Goal: Task Accomplishment & Management: Manage account settings

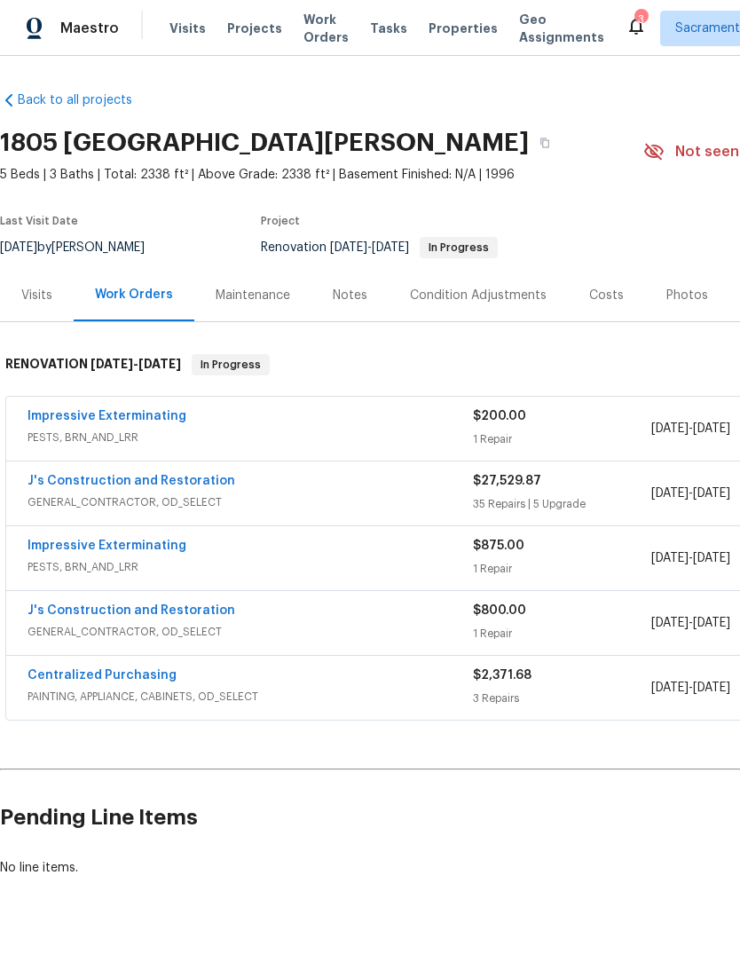
click at [157, 484] on link "J's Construction and Restoration" at bounding box center [132, 481] width 208 height 12
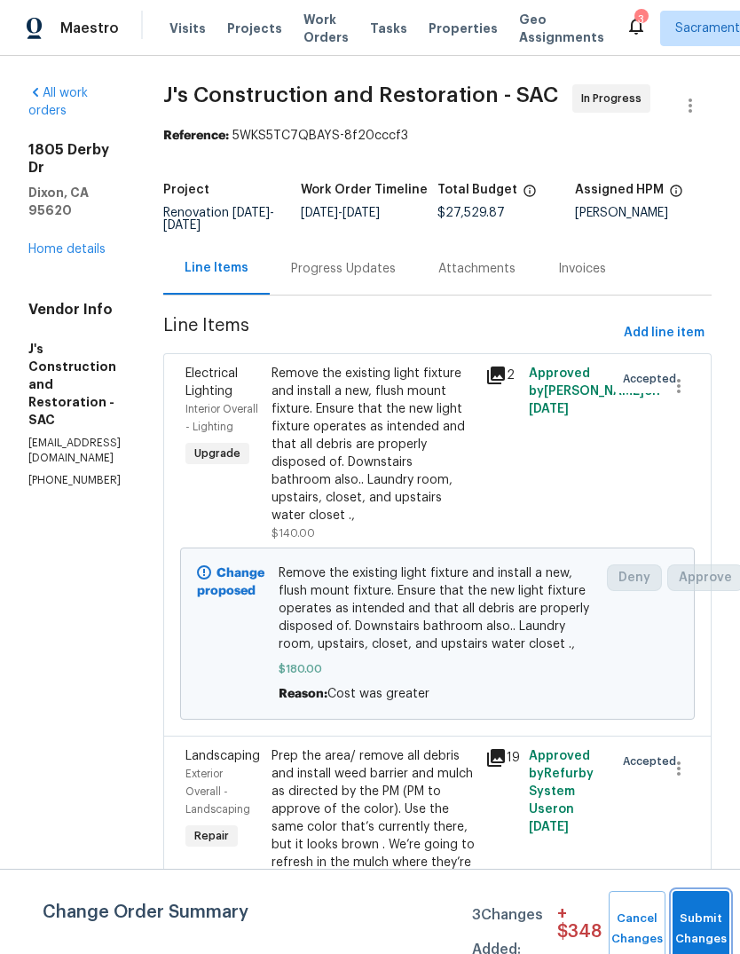
click at [700, 924] on button "Submit Changes" at bounding box center [700, 929] width 57 height 76
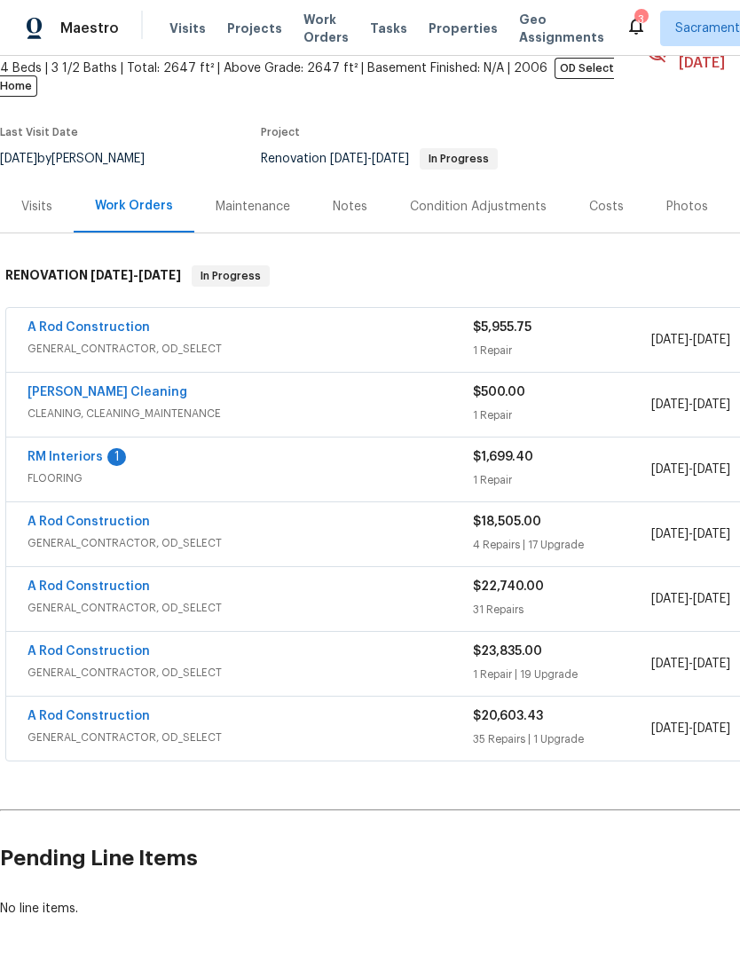
scroll to position [106, 0]
click at [141, 321] on link "A Rod Construction" at bounding box center [89, 327] width 122 height 12
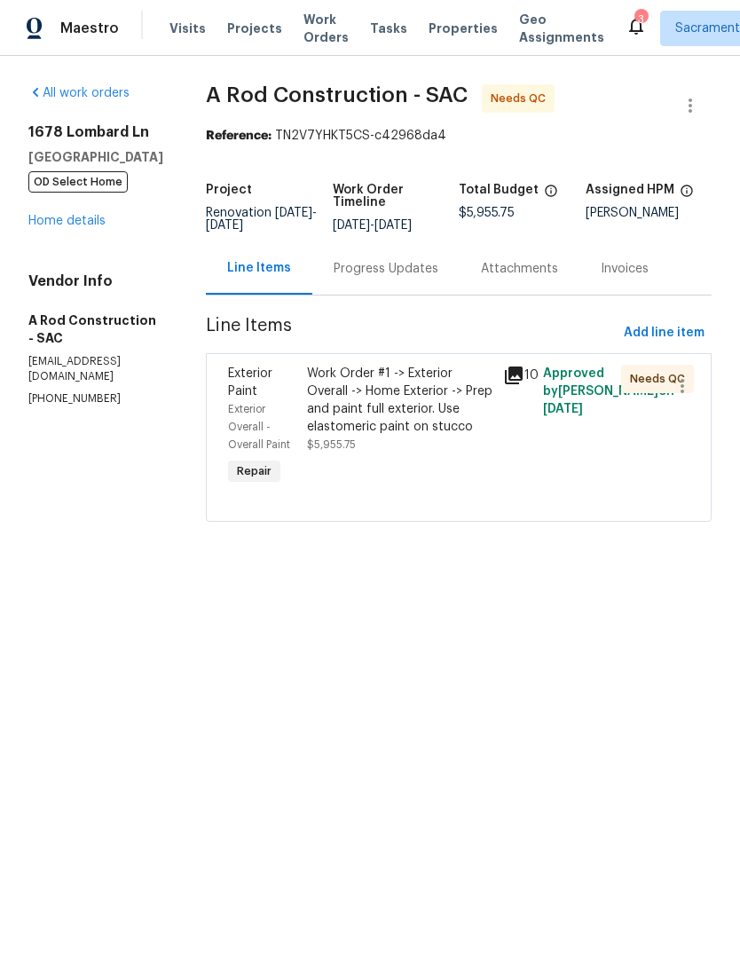
click at [383, 417] on div "Work Order #1 -> Exterior Overall -> Home Exterior -> Prep and paint full exter…" at bounding box center [400, 400] width 186 height 71
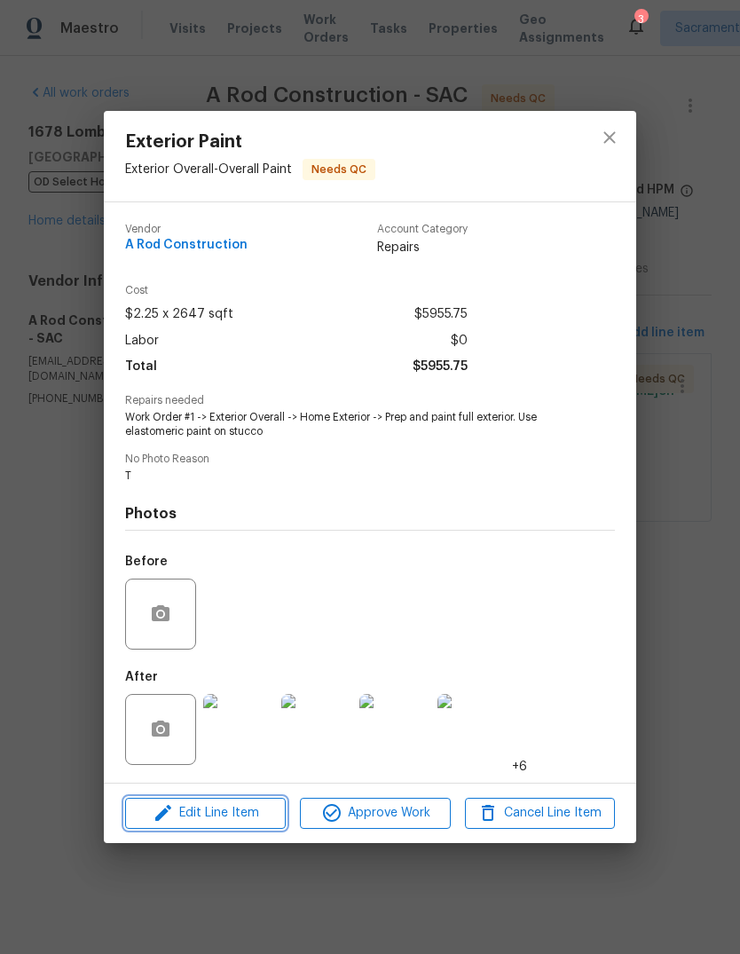
click at [236, 815] on span "Edit Line Item" at bounding box center [205, 813] width 150 height 22
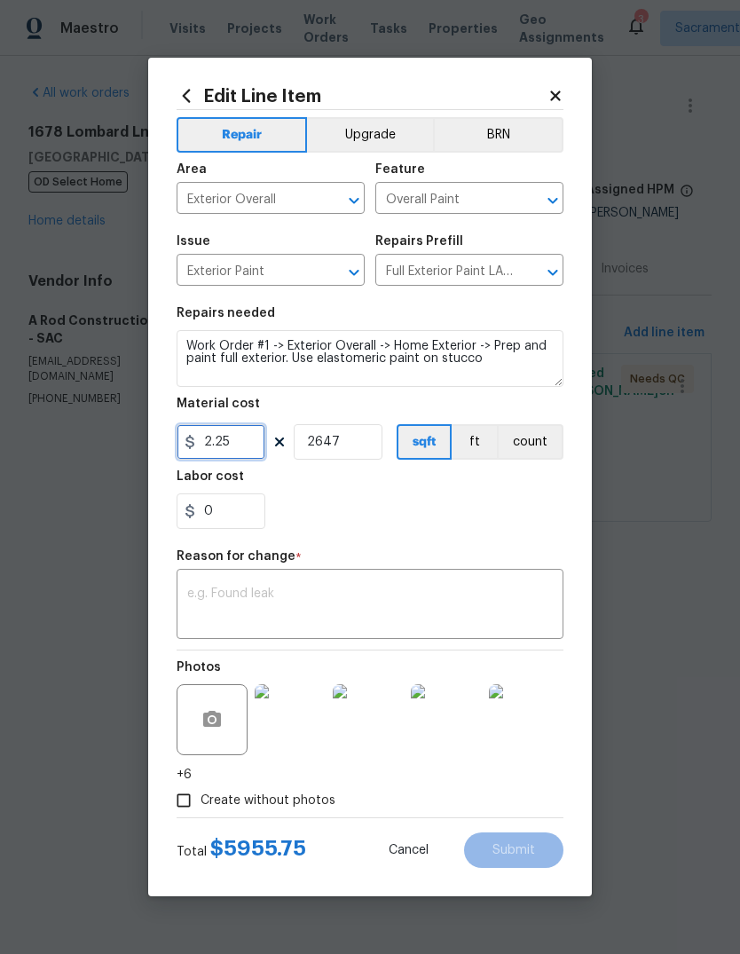
click at [244, 441] on input "2.25" at bounding box center [221, 441] width 89 height 35
click at [571, 502] on div "Edit Line Item Repair Upgrade BRN Area Exterior Overall ​ Feature Overall Paint…" at bounding box center [370, 477] width 444 height 838
click at [235, 444] on input "2" at bounding box center [221, 441] width 89 height 35
type input "3950"
click at [342, 434] on input "2647" at bounding box center [338, 441] width 89 height 35
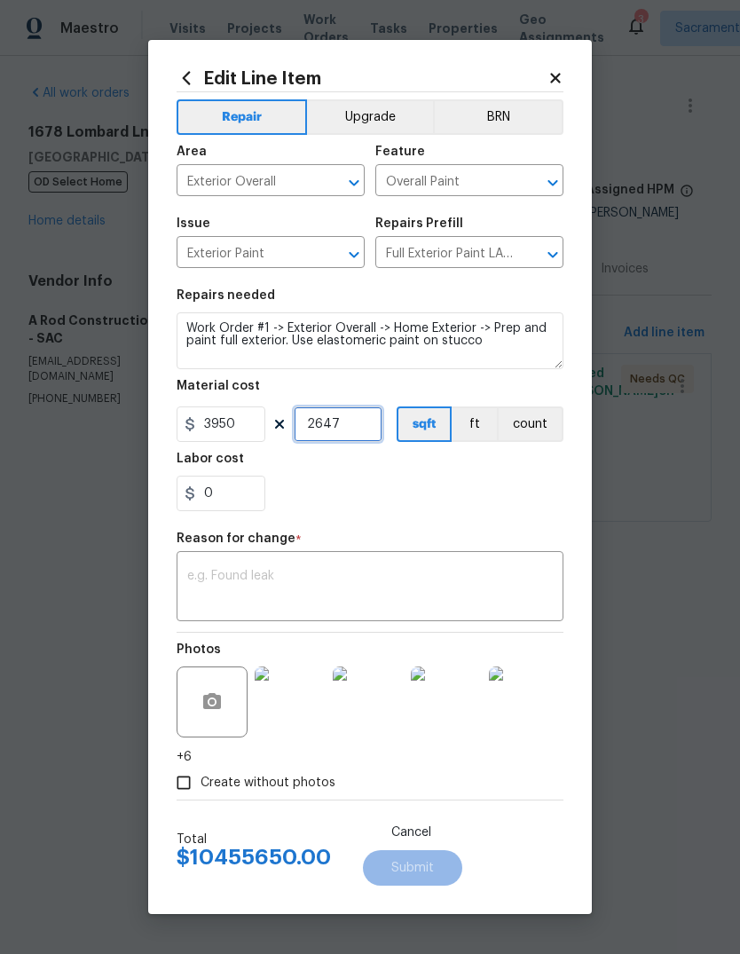
click at [362, 417] on input "2647" at bounding box center [338, 423] width 89 height 35
click at [358, 425] on input "2647" at bounding box center [338, 423] width 89 height 35
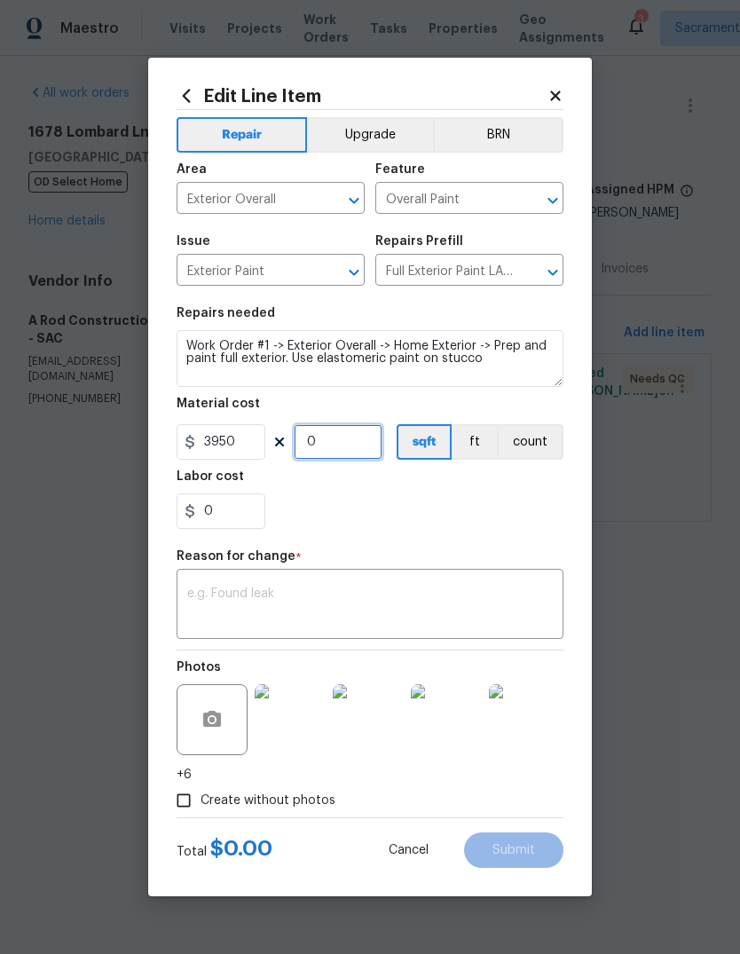
type input "1"
click at [268, 585] on div "x ​" at bounding box center [370, 606] width 387 height 66
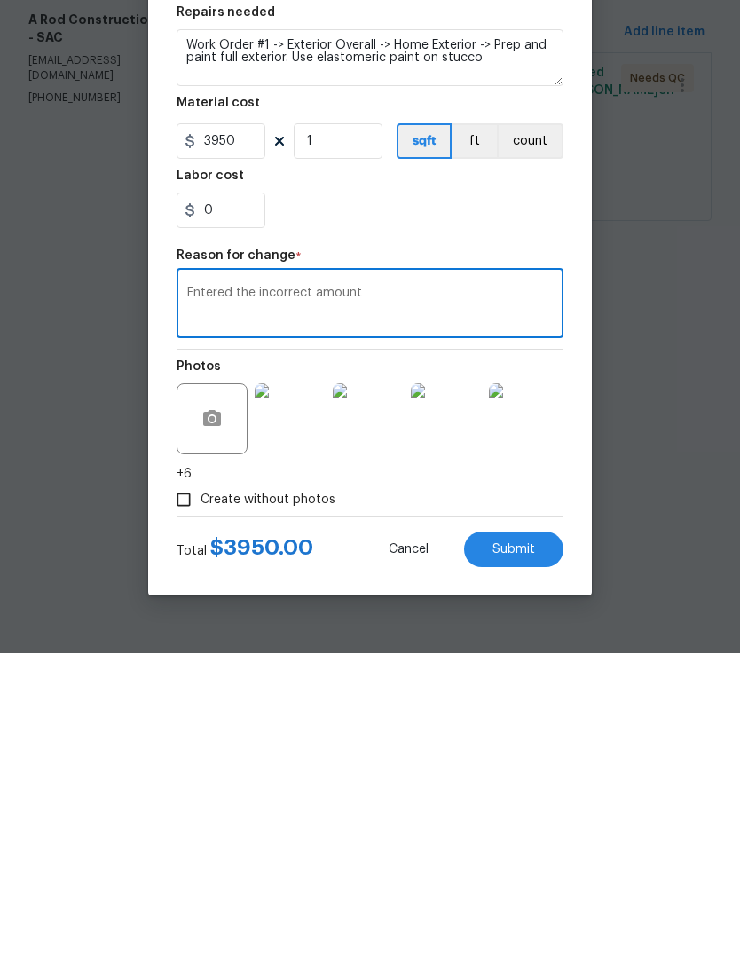
type textarea "Entered the incorrect amount"
click at [531, 844] on span "Submit" at bounding box center [513, 850] width 43 height 13
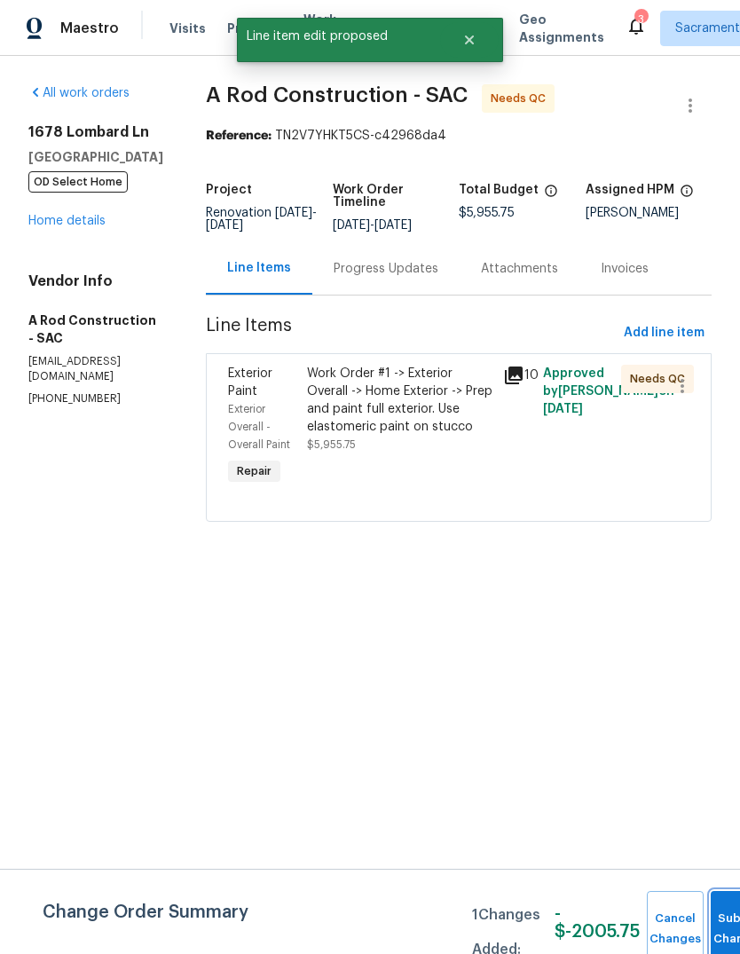
click at [720, 906] on button "Submit Changes" at bounding box center [739, 929] width 57 height 76
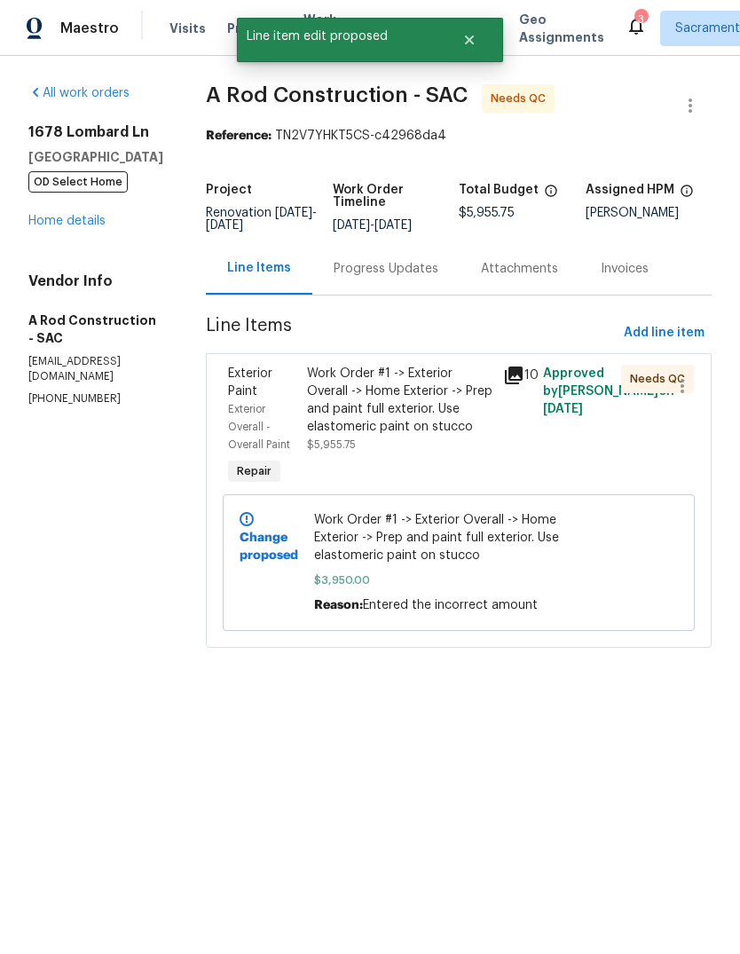
click at [600, 5] on div "Maestro Visits Projects Work Orders Tasks Properties Geo Assignments 3 Sacramen…" at bounding box center [370, 28] width 740 height 56
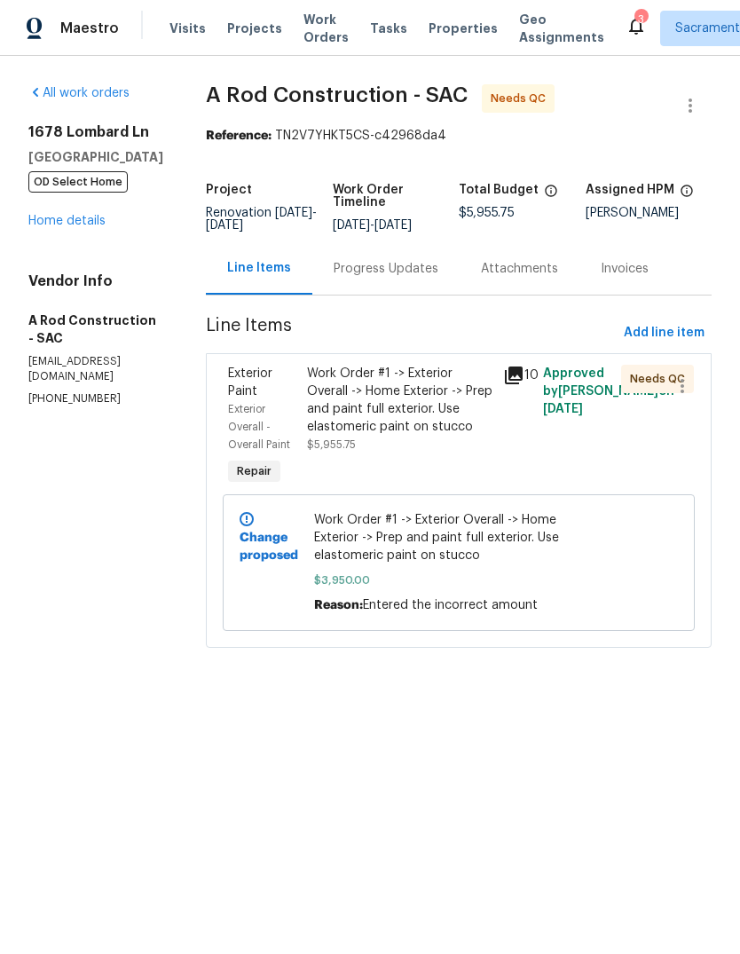
click at [625, 18] on icon at bounding box center [635, 25] width 21 height 21
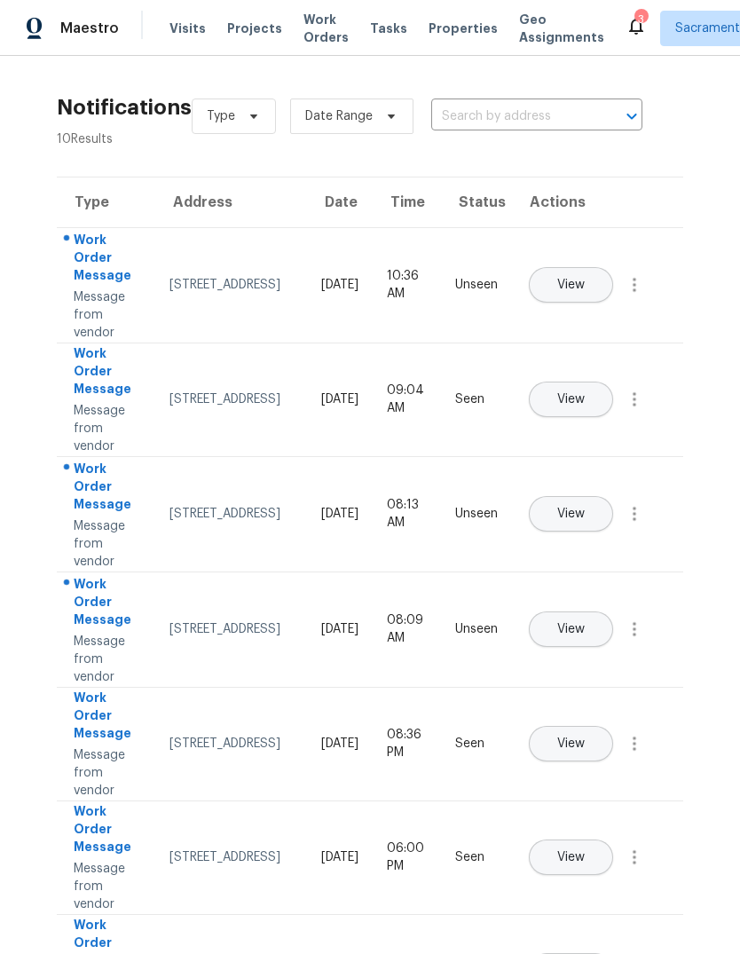
click at [632, 306] on button "button" at bounding box center [634, 284] width 43 height 43
click at [583, 305] on div "Mark Seen" at bounding box center [533, 306] width 138 height 18
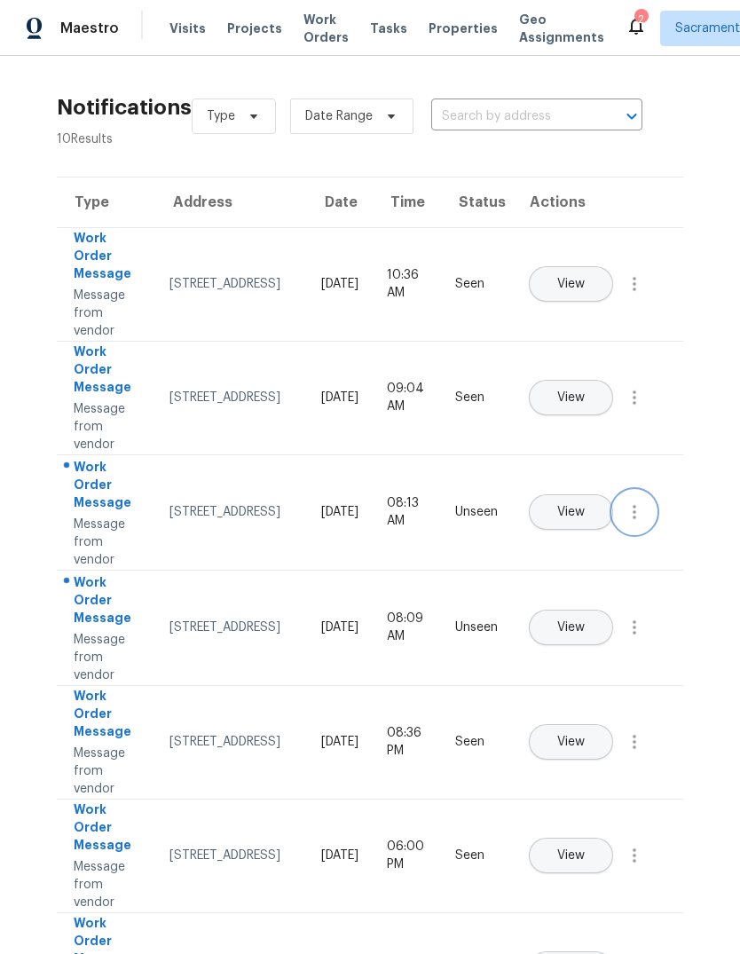
click at [631, 523] on icon "button" at bounding box center [634, 511] width 21 height 21
click at [583, 529] on div "Mark Seen" at bounding box center [533, 533] width 138 height 18
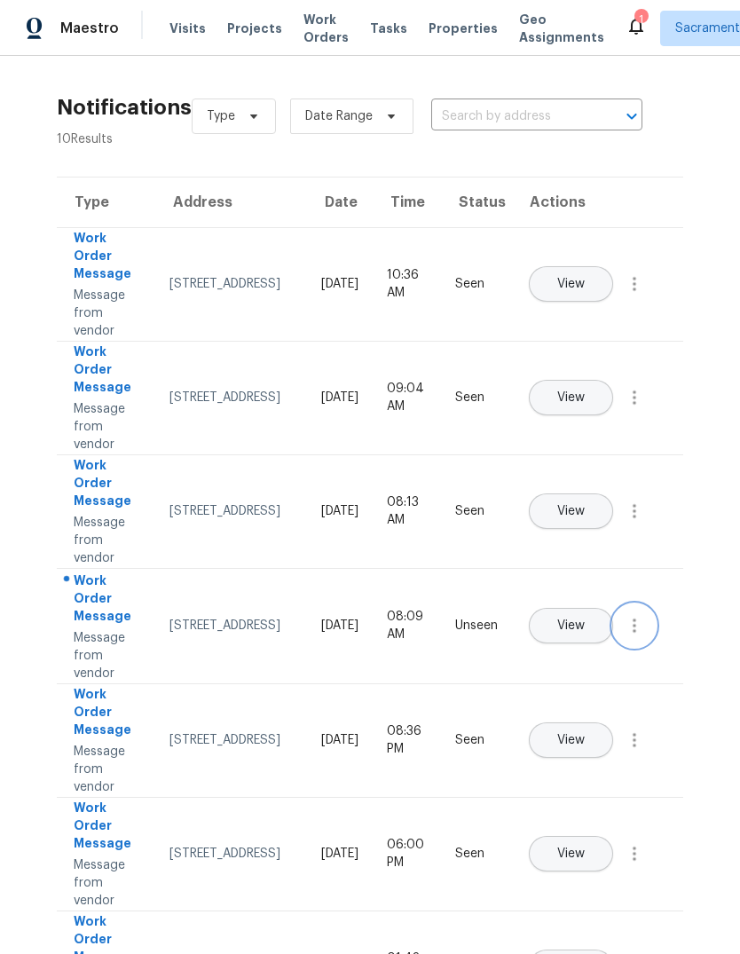
click at [633, 632] on button "button" at bounding box center [634, 625] width 43 height 43
click at [574, 642] on div "Mark Seen" at bounding box center [533, 647] width 138 height 18
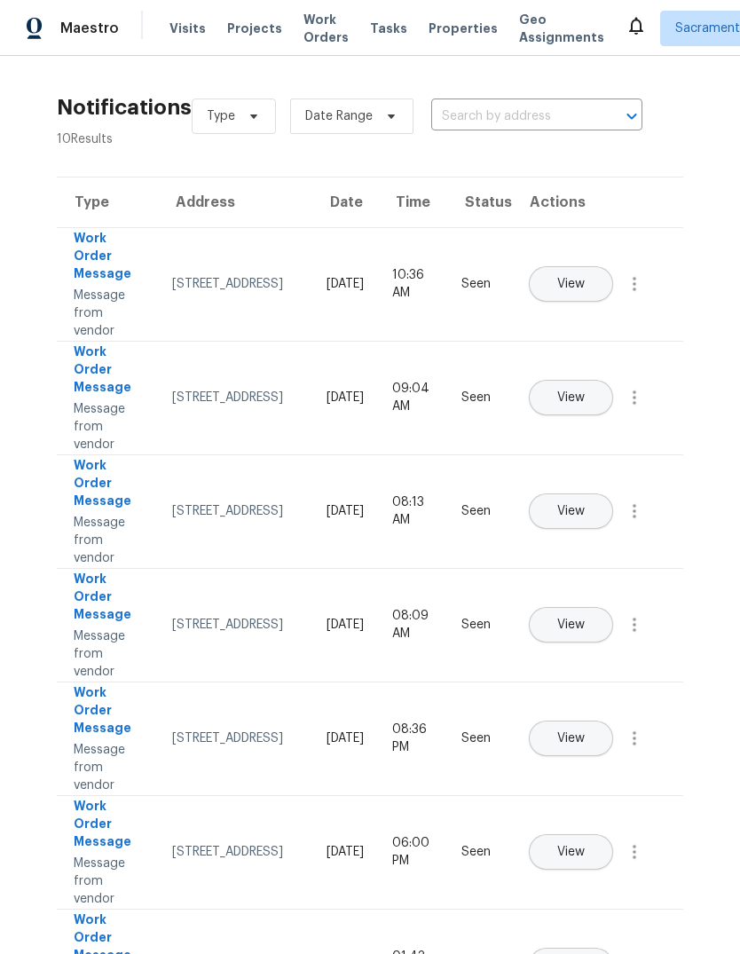
click at [240, 20] on span "Projects" at bounding box center [254, 29] width 55 height 18
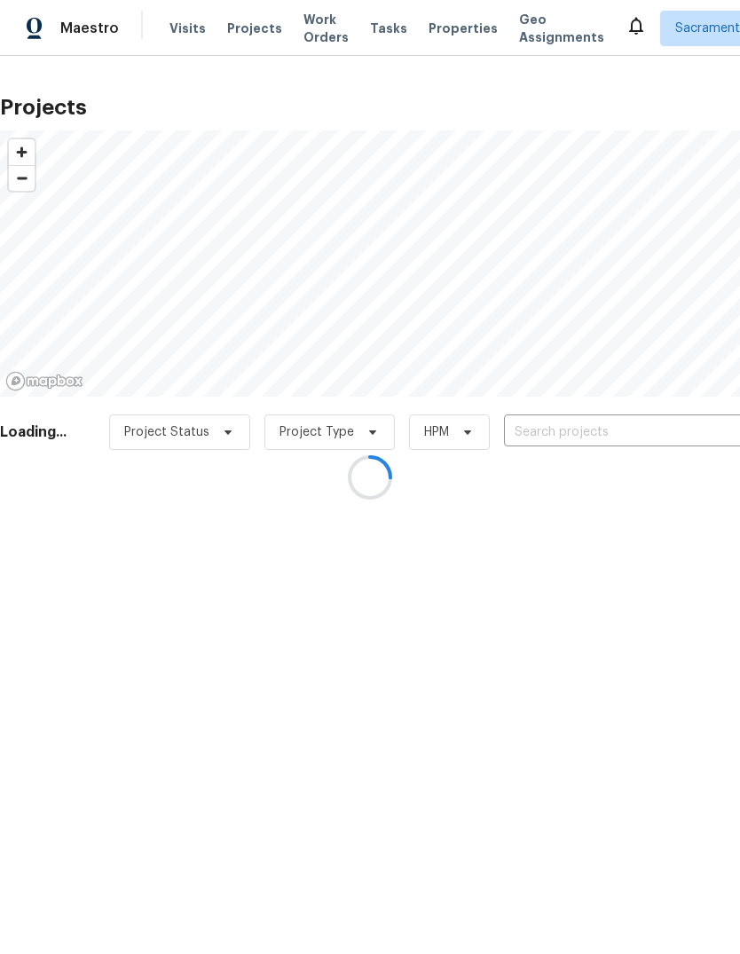
click at [165, 13] on div at bounding box center [370, 477] width 740 height 954
click at [180, 28] on div at bounding box center [370, 477] width 740 height 954
click at [187, 35] on div at bounding box center [370, 477] width 740 height 954
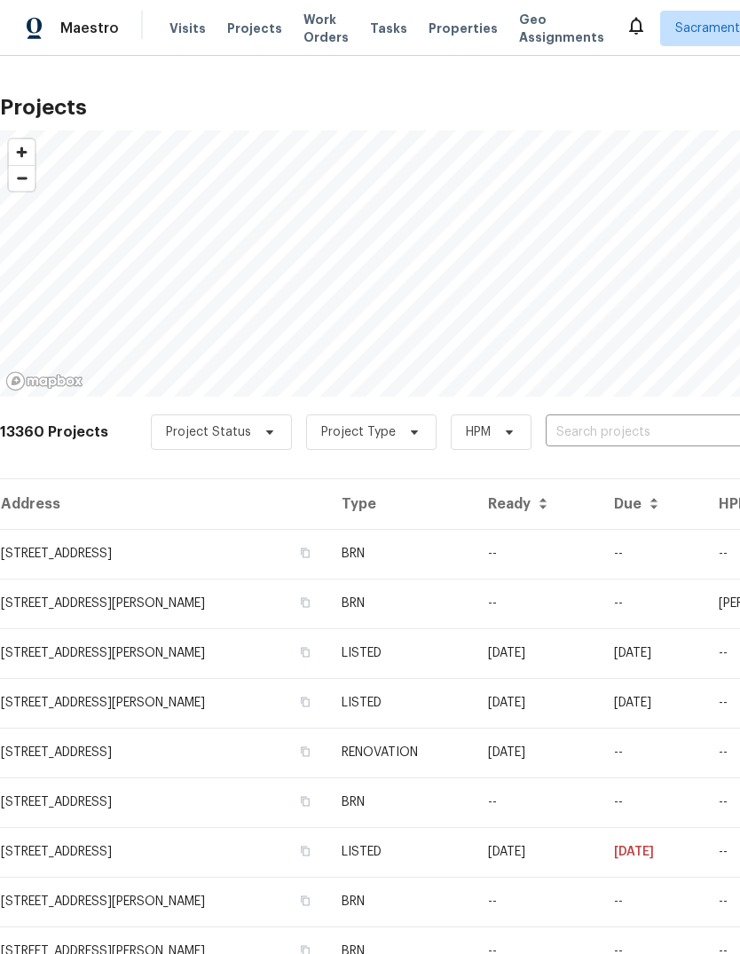
click at [185, 24] on span "Visits" at bounding box center [187, 29] width 36 height 18
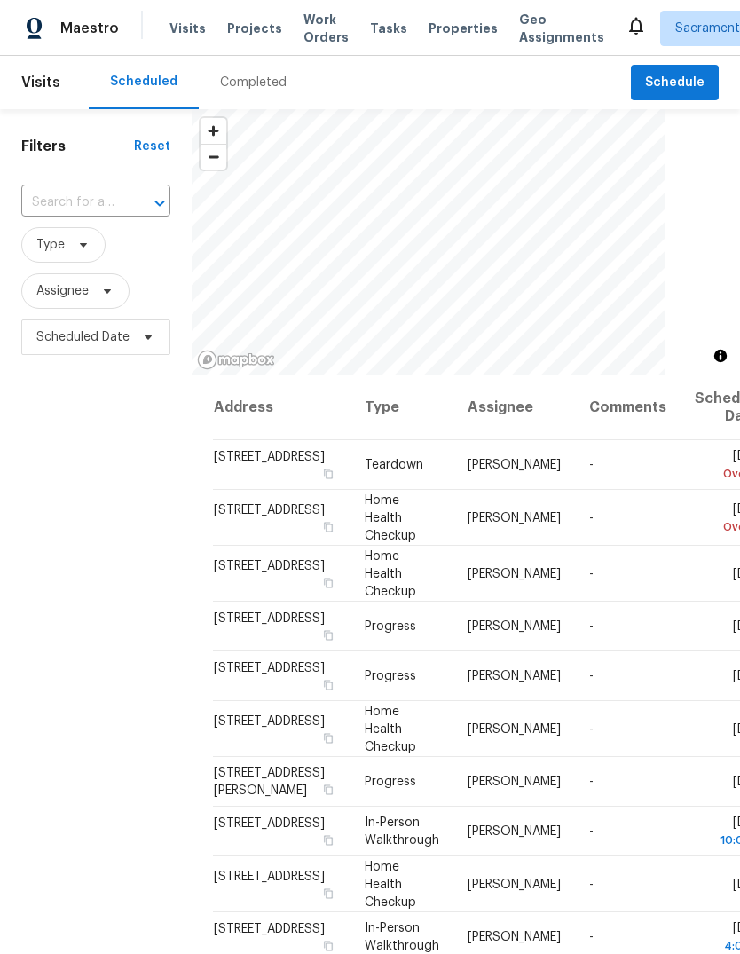
click at [91, 196] on input "text" at bounding box center [70, 203] width 99 height 28
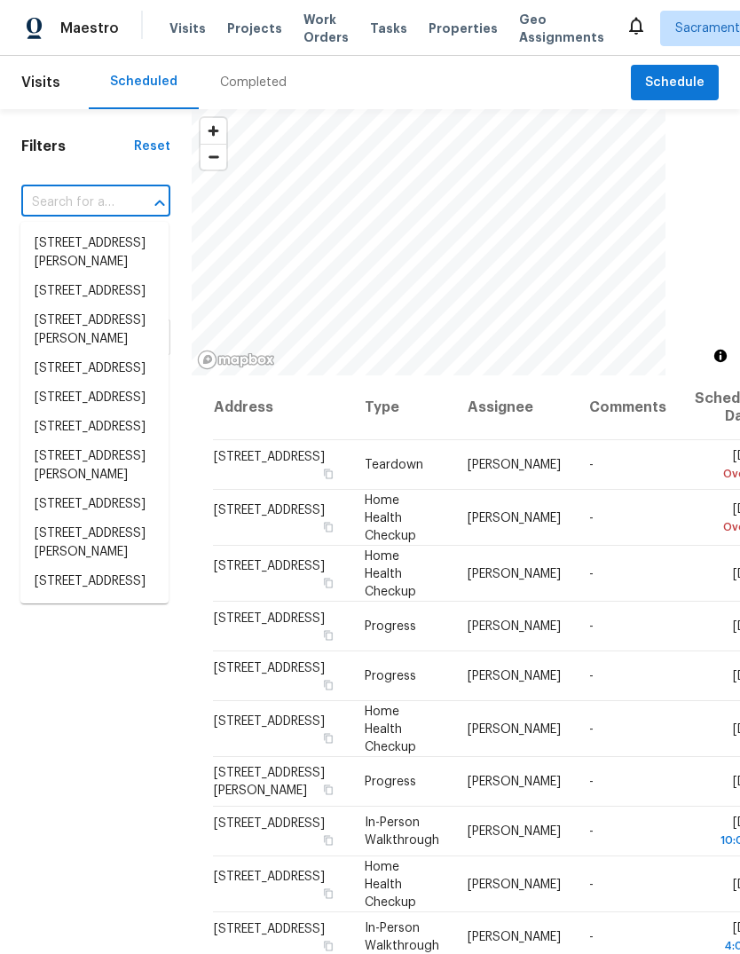
click at [98, 202] on input "text" at bounding box center [70, 203] width 99 height 28
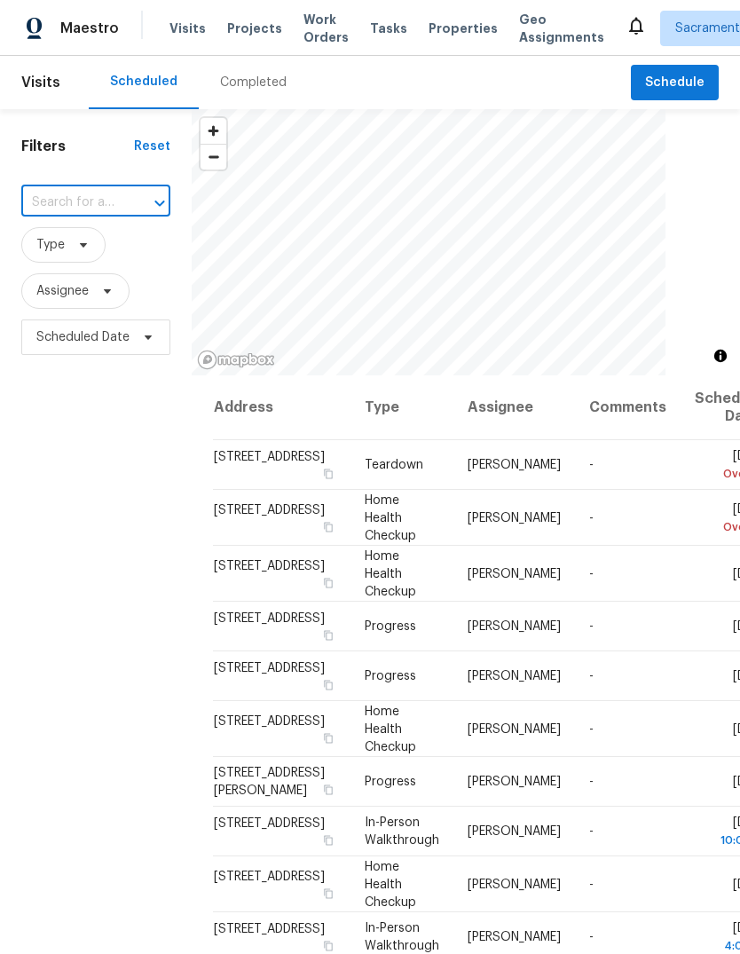
paste input "506 Quail Walk Way, Rio Vista, CA 94571"
type input "506 Quail Walk Way, Rio Vista, CA 94571"
click at [52, 258] on li "506 Quail Walk Way, Rio Vista, CA 94571" at bounding box center [94, 243] width 148 height 29
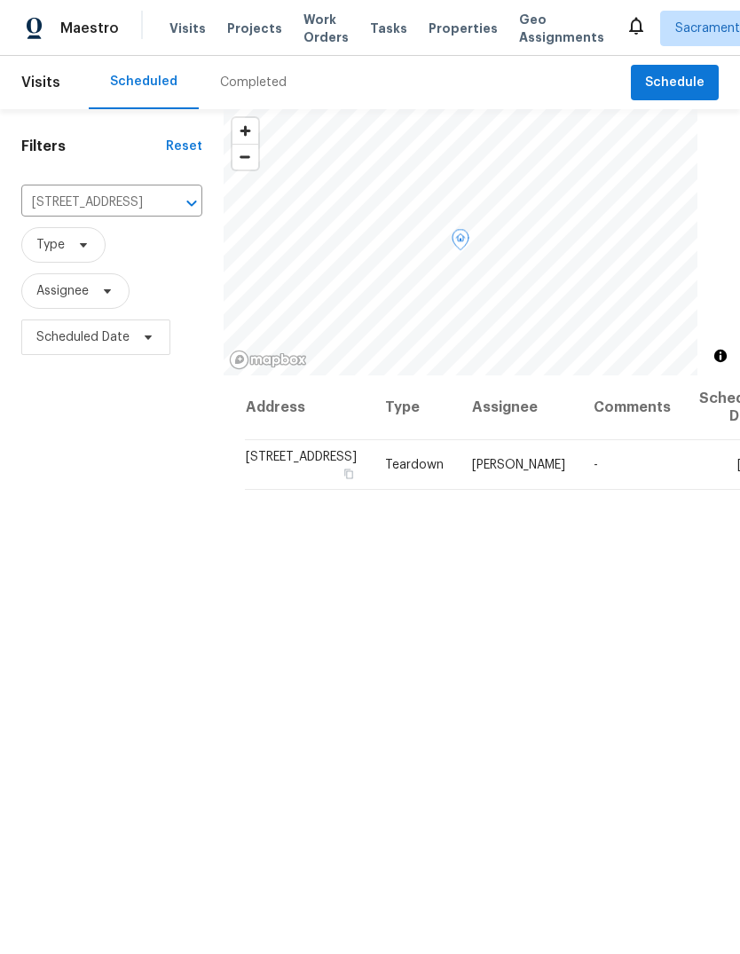
click at [0, 0] on icon at bounding box center [0, 0] width 0 height 0
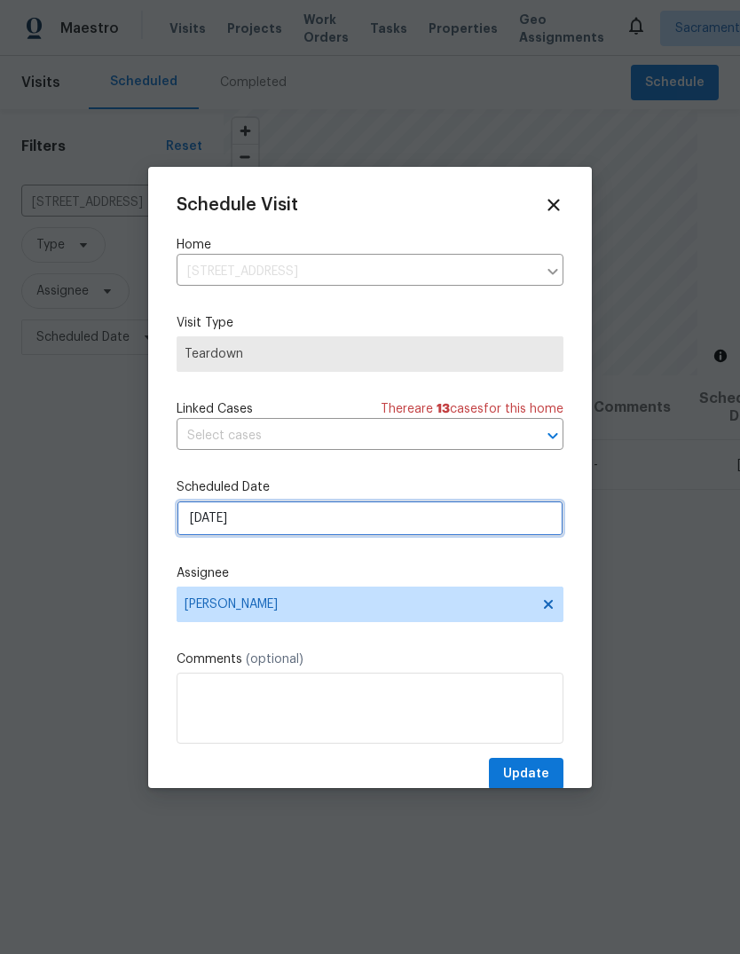
click at [382, 520] on input "[DATE]" at bounding box center [370, 517] width 387 height 35
select select "8"
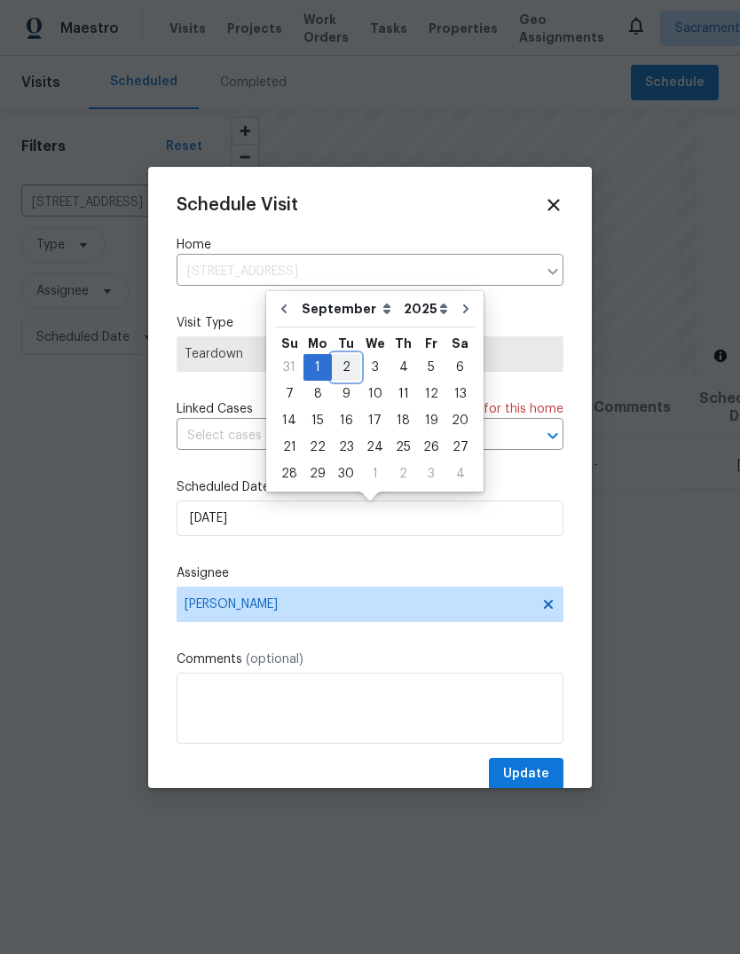
click at [346, 364] on div "2" at bounding box center [346, 367] width 28 height 25
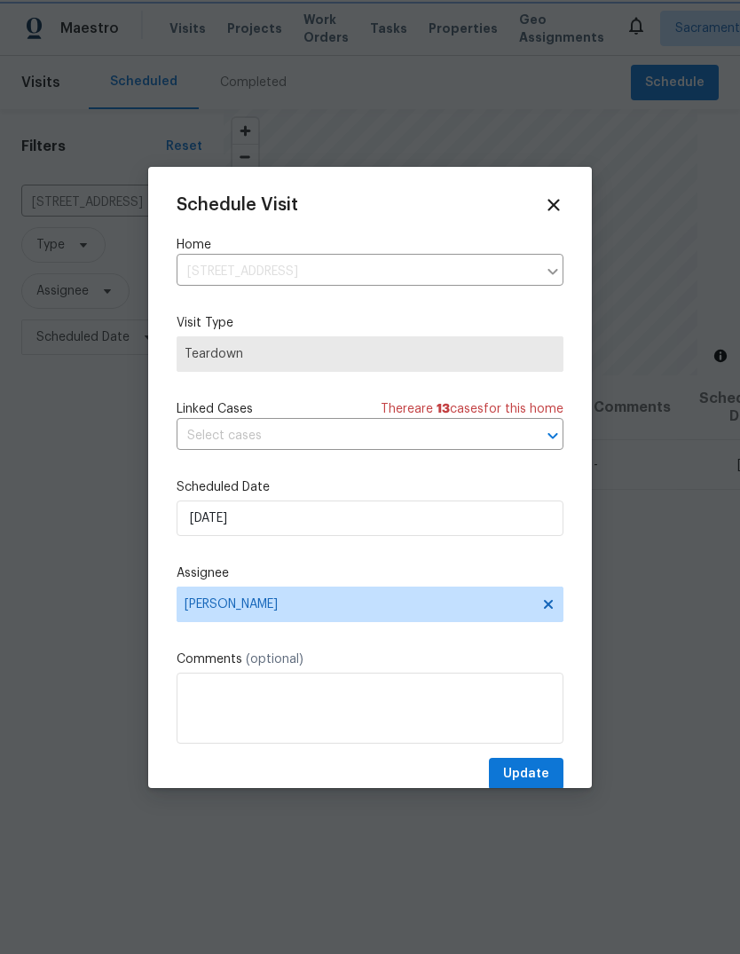
type input "9/2/2025"
click at [541, 775] on span "Update" at bounding box center [526, 774] width 46 height 22
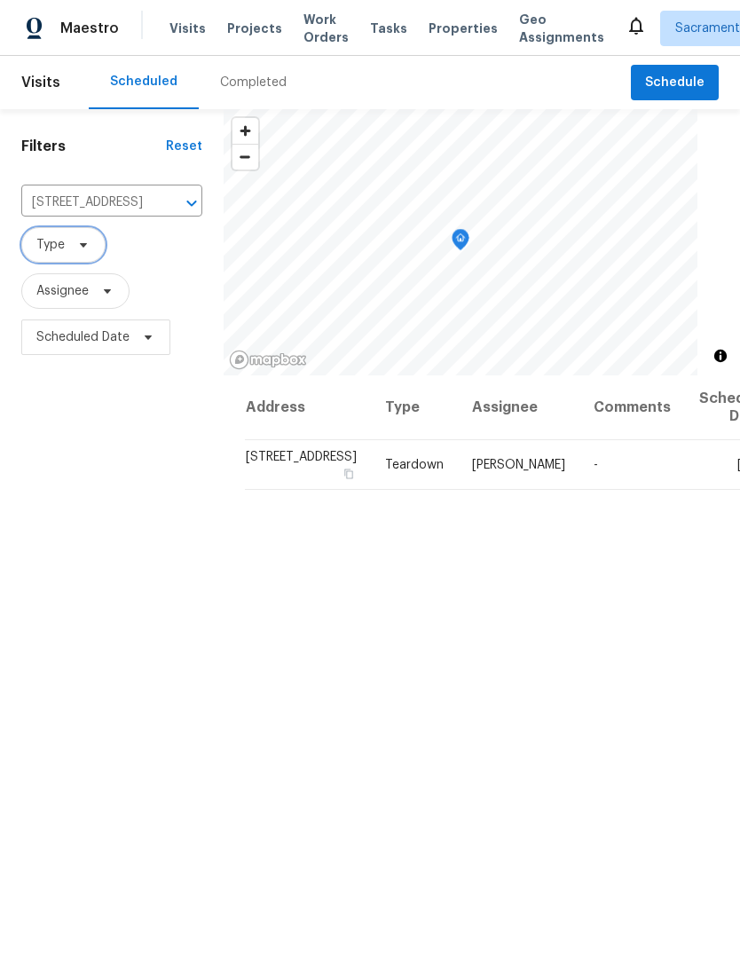
click at [74, 249] on span at bounding box center [81, 245] width 20 height 14
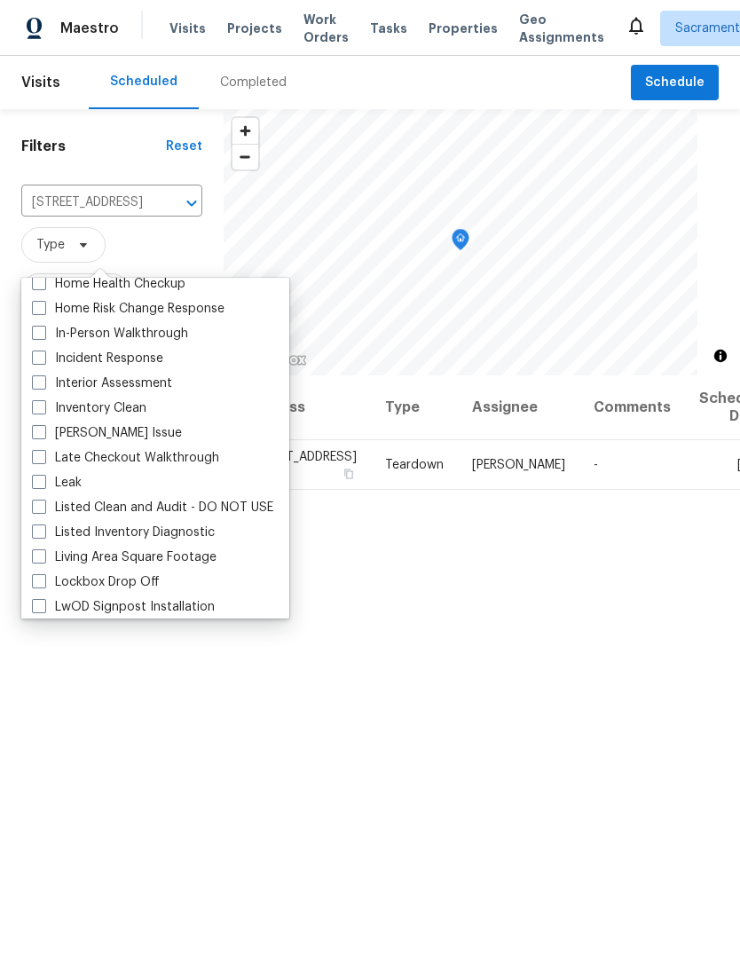
scroll to position [657, 0]
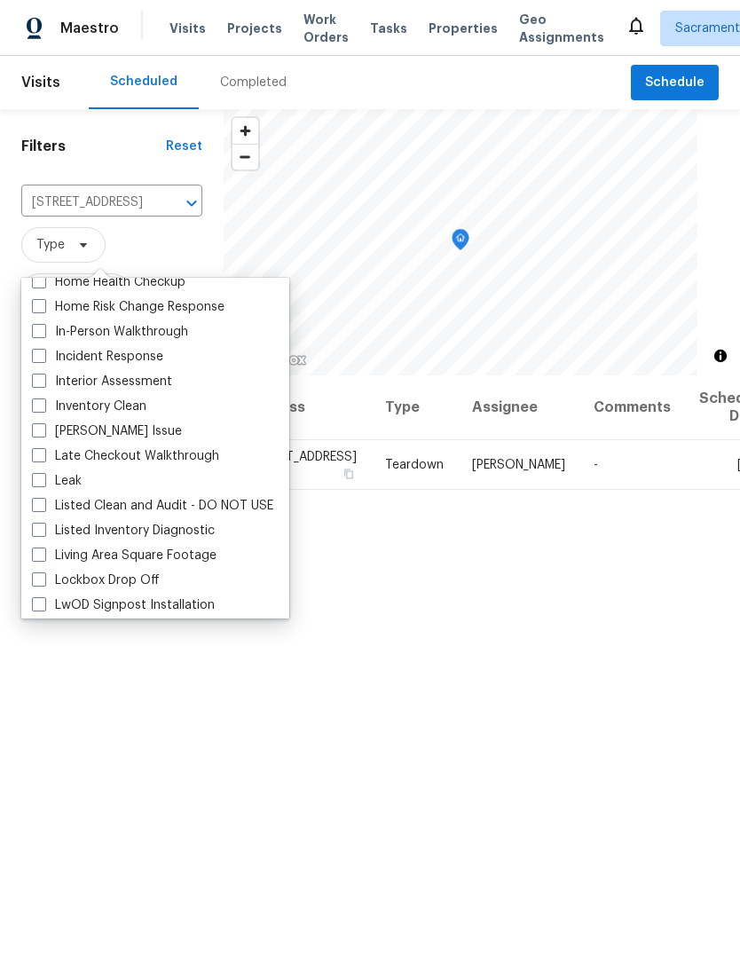
click at [33, 507] on span at bounding box center [39, 505] width 14 height 14
click at [33, 507] on input "Listed Clean and Audit - DO NOT USE" at bounding box center [38, 503] width 12 height 12
checkbox input "true"
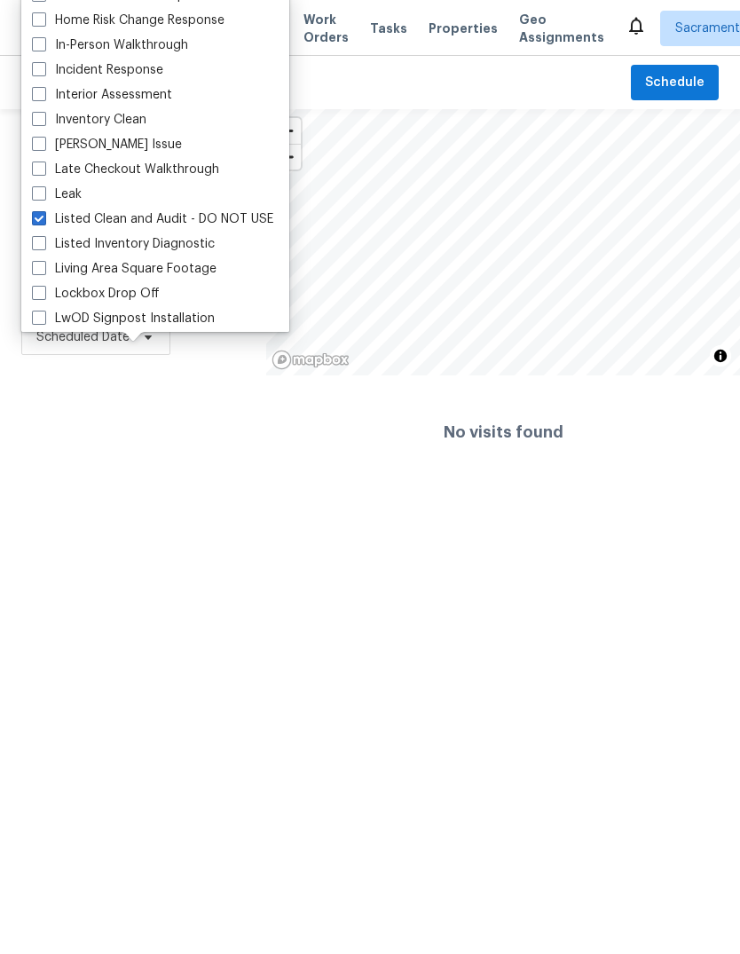
click at [32, 250] on label "Listed Inventory Diagnostic" at bounding box center [123, 244] width 183 height 18
click at [32, 247] on input "Listed Inventory Diagnostic" at bounding box center [38, 241] width 12 height 12
checkbox input "true"
click at [33, 217] on span at bounding box center [39, 218] width 14 height 14
click at [33, 217] on input "Listed Clean and Audit - DO NOT USE" at bounding box center [38, 216] width 12 height 12
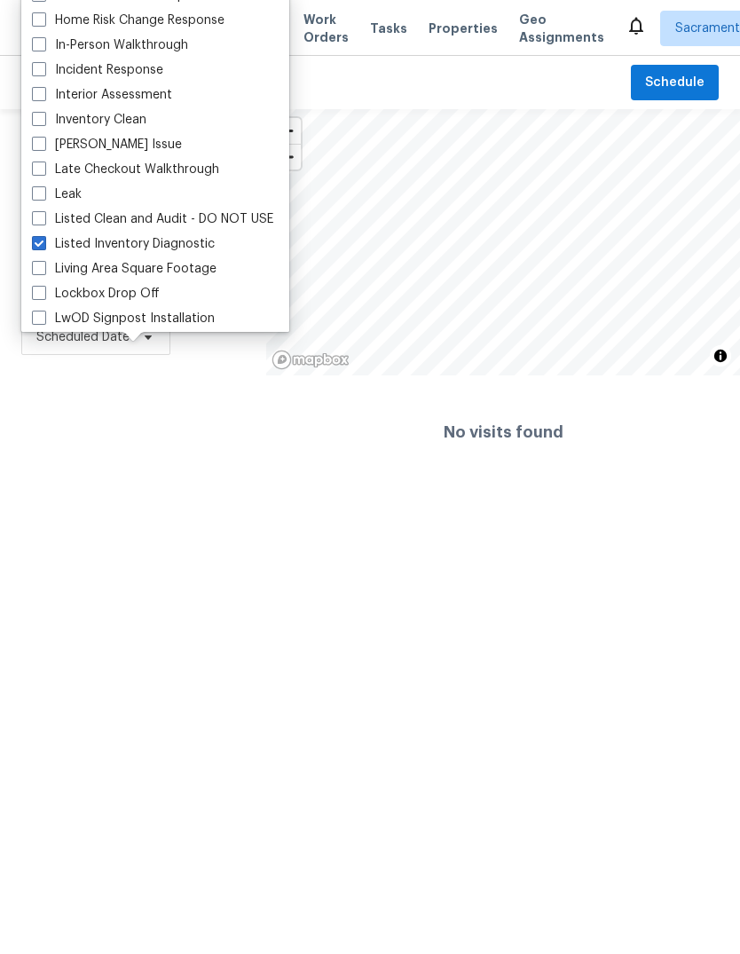
checkbox input "false"
click at [604, 489] on html "Maestro Visits Projects Work Orders Tasks Properties Geo Assignments Sacramento…" at bounding box center [370, 244] width 740 height 489
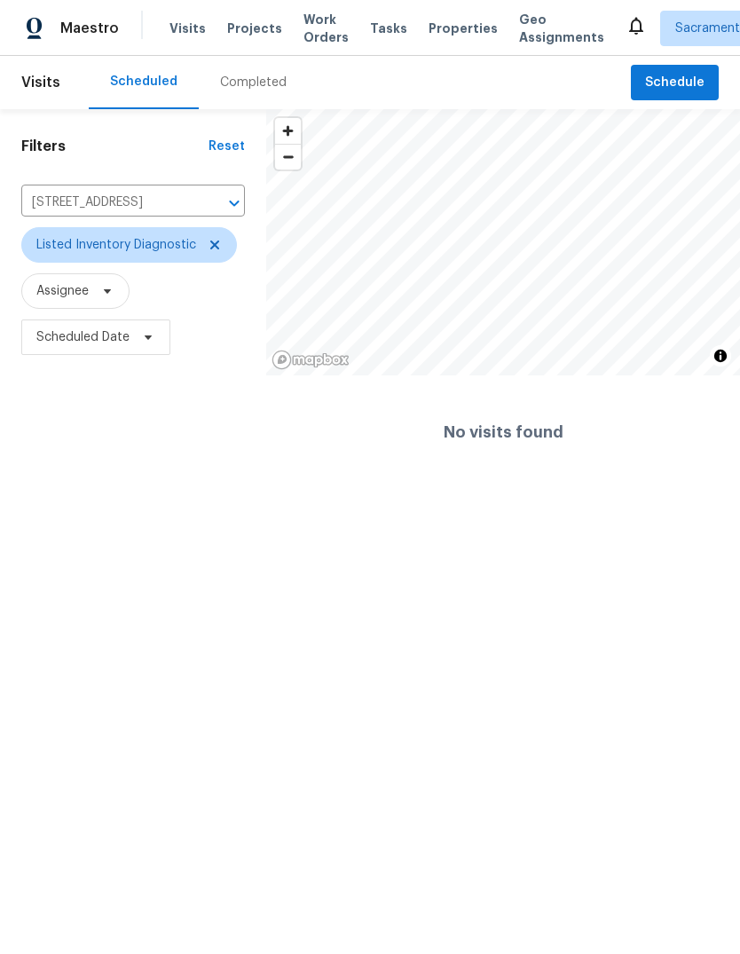
click at [213, 199] on icon "Clear" at bounding box center [211, 203] width 18 height 18
click at [185, 27] on span "Visits" at bounding box center [187, 29] width 36 height 18
click at [178, 20] on span "Visits" at bounding box center [187, 29] width 36 height 18
click at [209, 252] on icon at bounding box center [215, 245] width 14 height 14
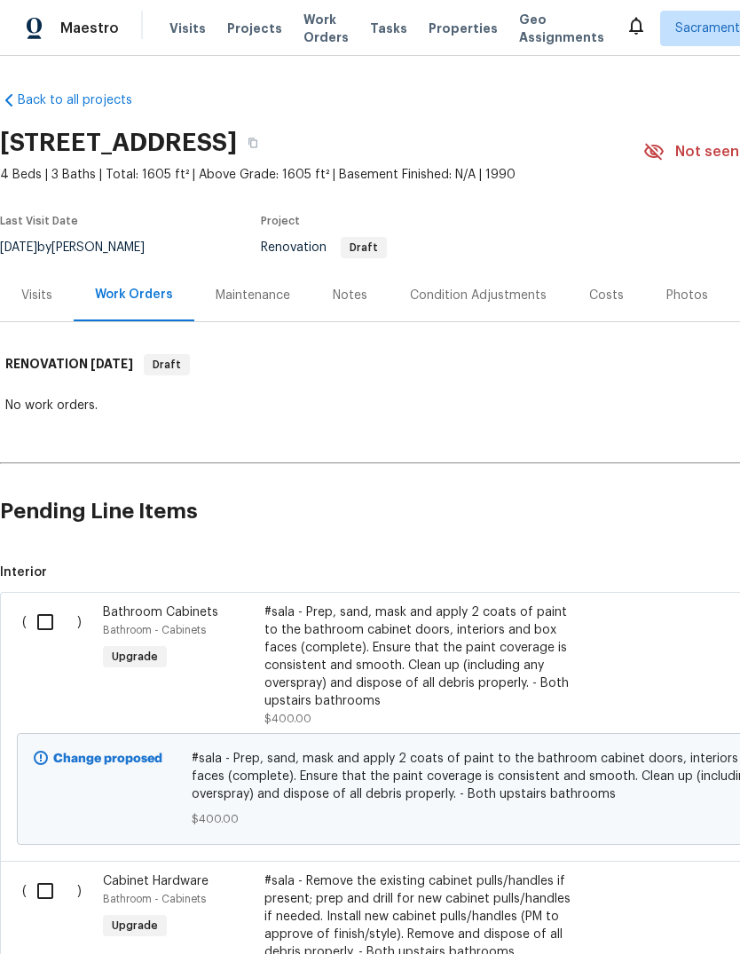
click at [502, 296] on div "Condition Adjustments" at bounding box center [478, 296] width 137 height 18
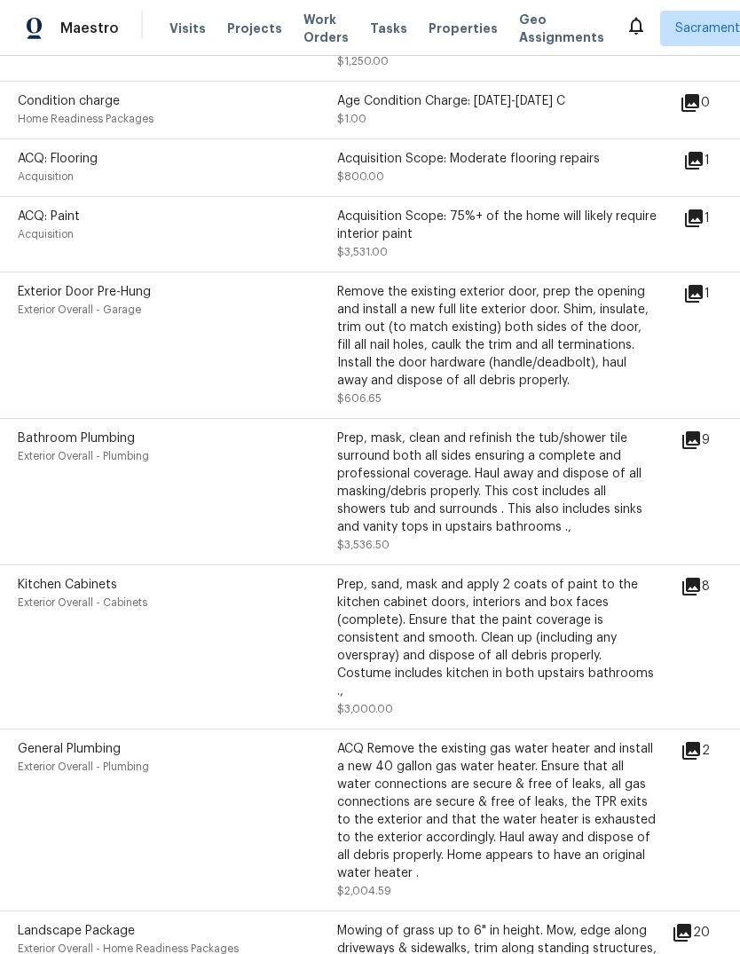
scroll to position [443, 4]
click at [702, 742] on icon at bounding box center [690, 752] width 21 height 21
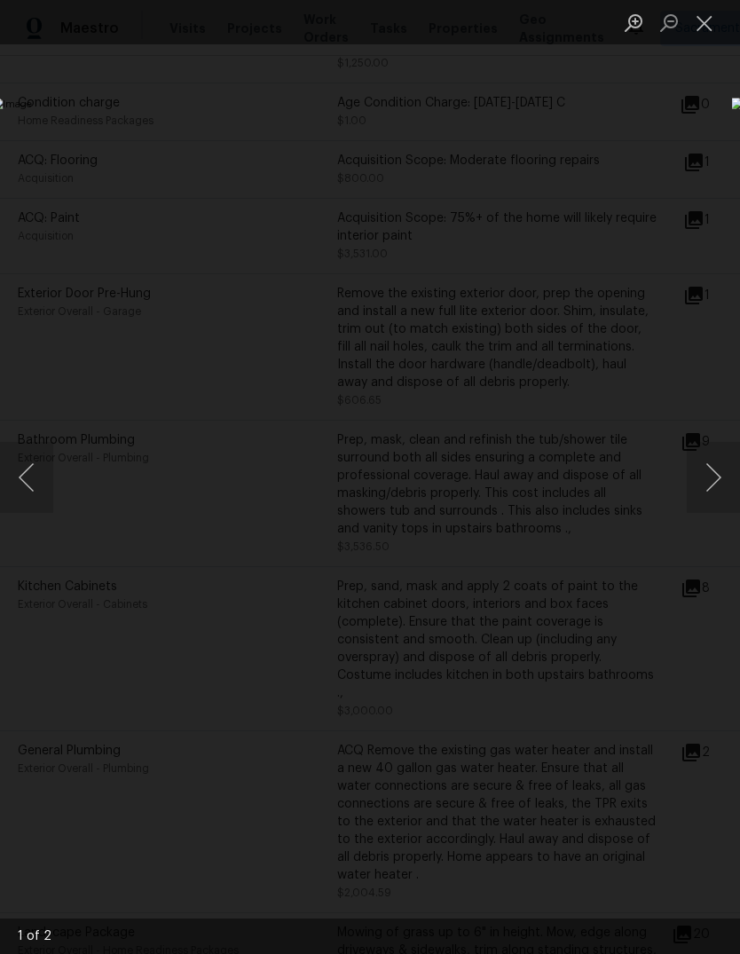
click at [714, 462] on button "Next image" at bounding box center [713, 477] width 53 height 71
click at [694, 12] on button "Close lightbox" at bounding box center [704, 22] width 35 height 31
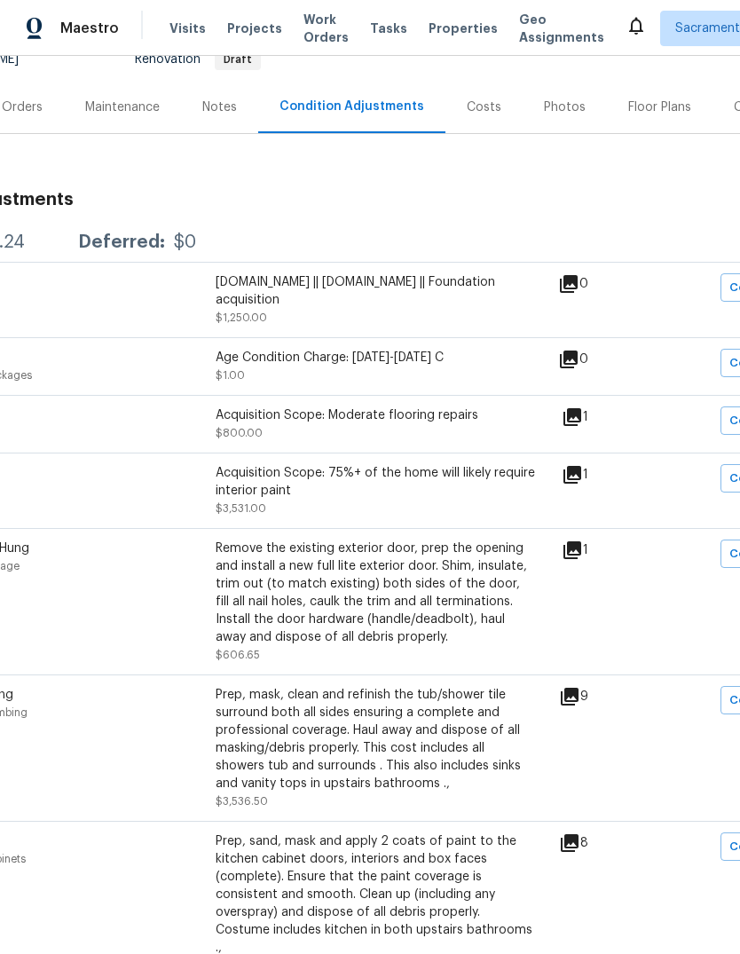
scroll to position [255, 126]
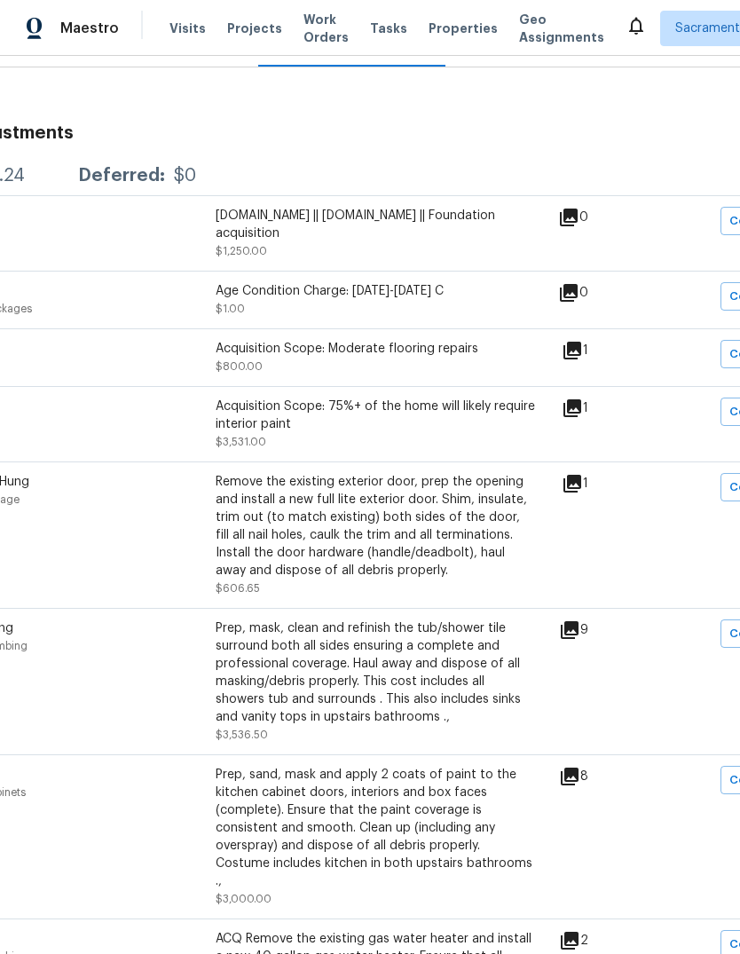
click at [583, 340] on icon at bounding box center [572, 350] width 21 height 21
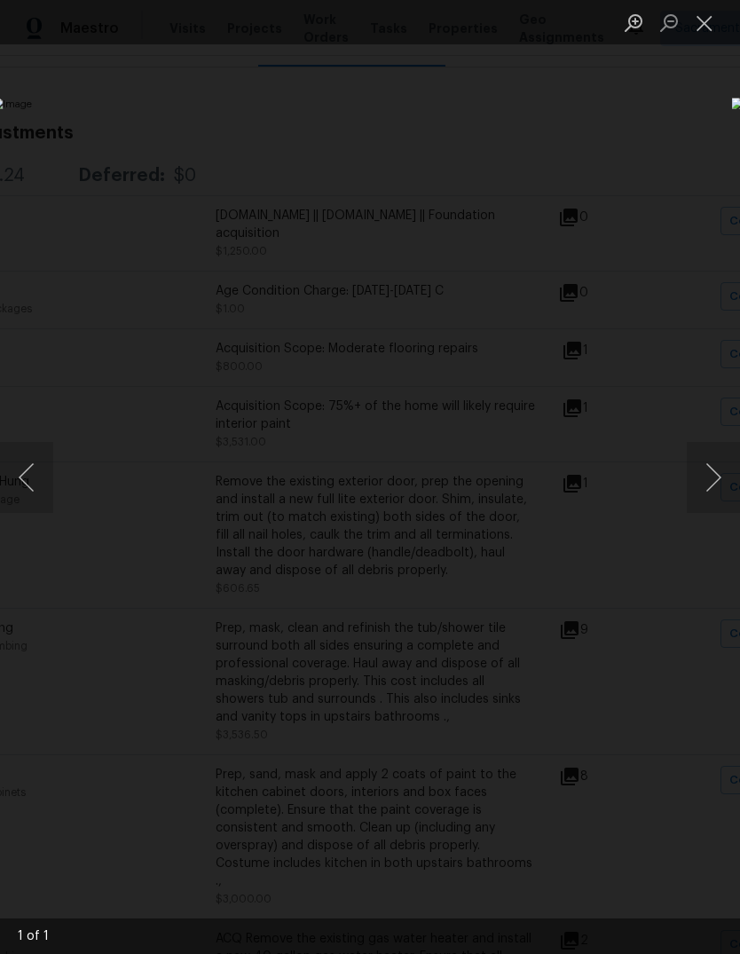
click at [703, 15] on button "Close lightbox" at bounding box center [704, 22] width 35 height 31
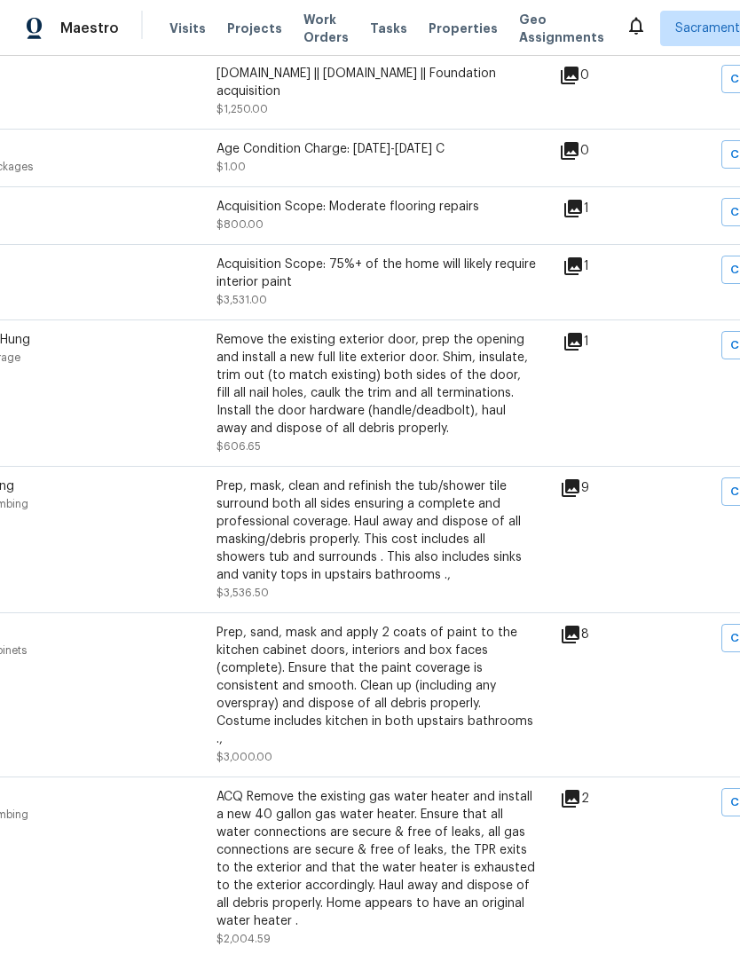
scroll to position [399, 124]
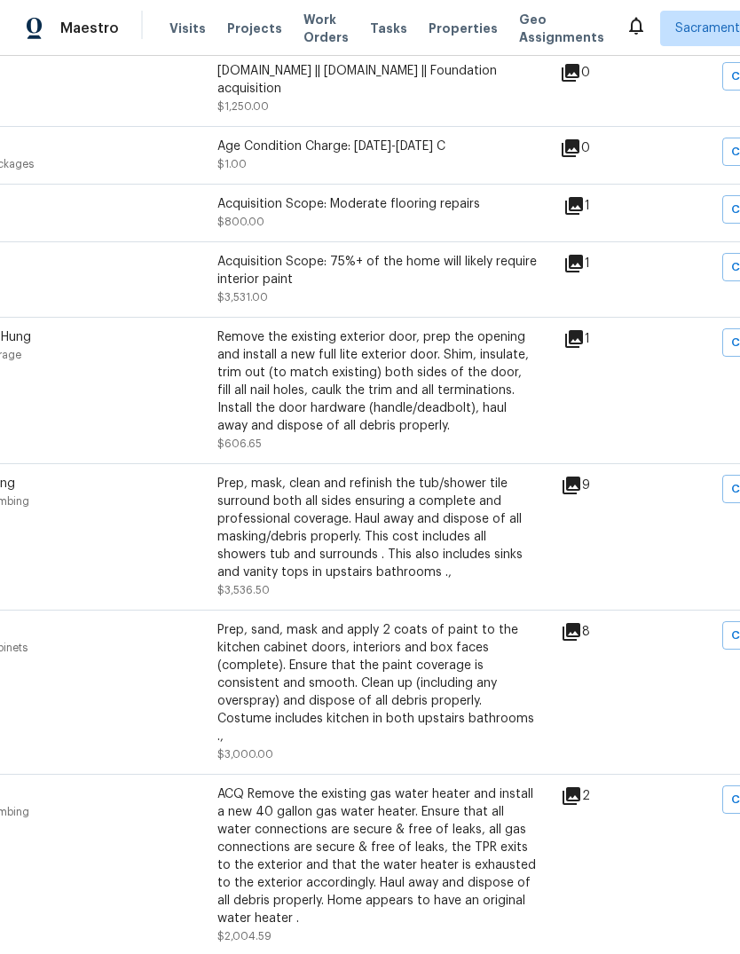
click at [582, 475] on icon at bounding box center [571, 485] width 21 height 21
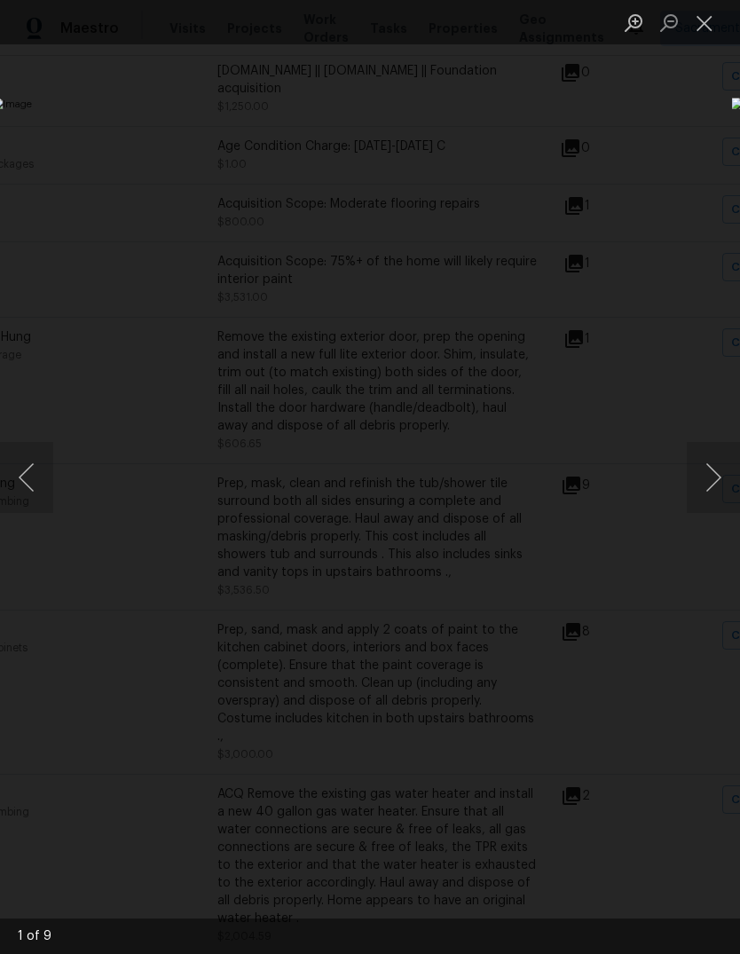
click at [717, 462] on button "Next image" at bounding box center [713, 477] width 53 height 71
click at [714, 464] on button "Next image" at bounding box center [713, 477] width 53 height 71
click at [712, 472] on button "Next image" at bounding box center [713, 477] width 53 height 71
click at [712, 475] on button "Next image" at bounding box center [713, 477] width 53 height 71
click at [712, 479] on button "Next image" at bounding box center [713, 477] width 53 height 71
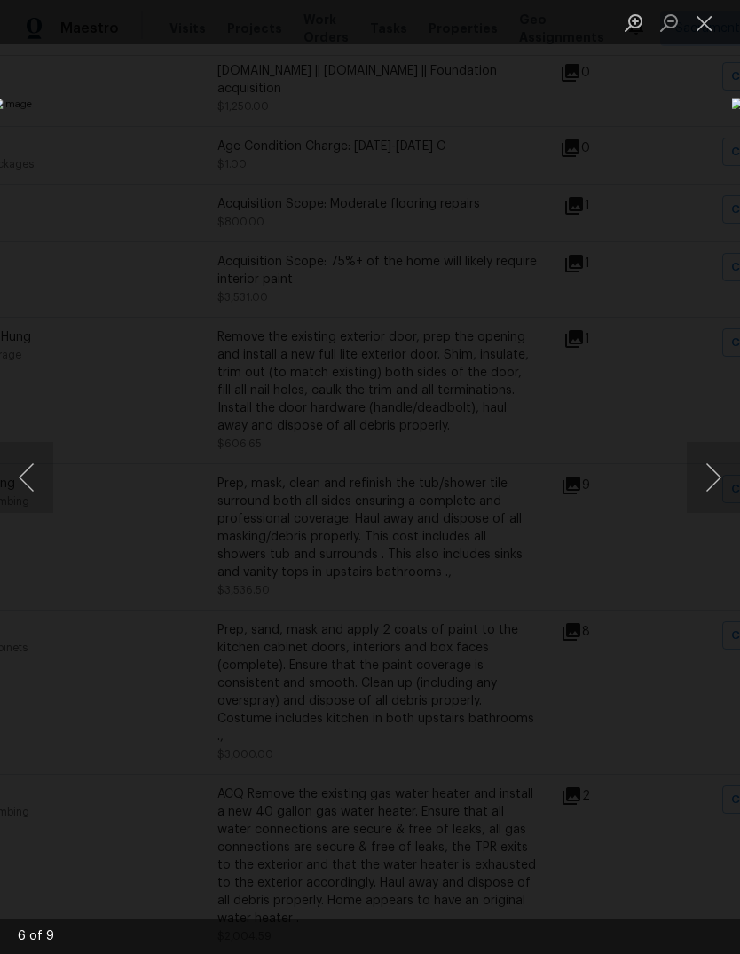
click at [712, 479] on button "Next image" at bounding box center [713, 477] width 53 height 71
click at [701, 27] on button "Close lightbox" at bounding box center [704, 22] width 35 height 31
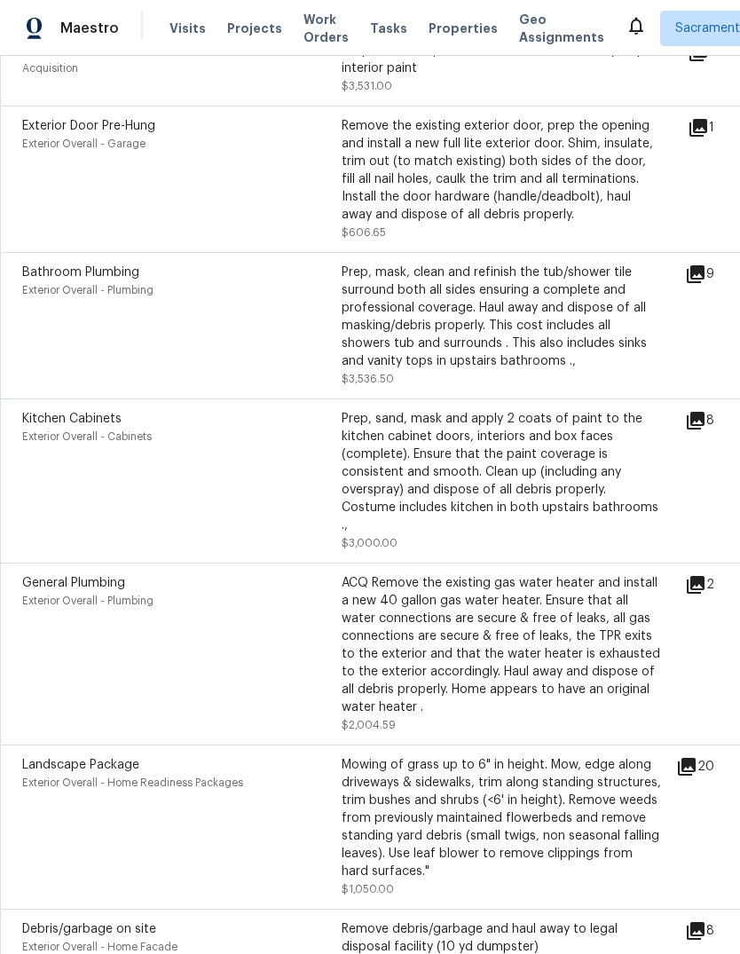
scroll to position [611, 0]
click at [704, 411] on icon at bounding box center [696, 420] width 18 height 18
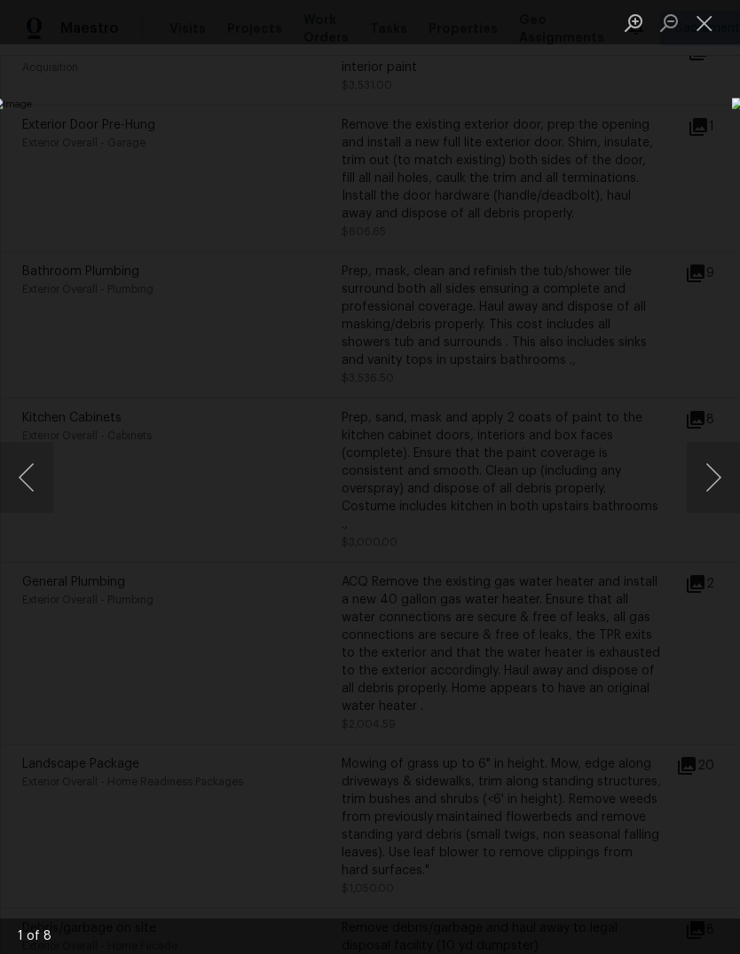
click at [716, 478] on button "Next image" at bounding box center [713, 477] width 53 height 71
click at [717, 484] on button "Next image" at bounding box center [713, 477] width 53 height 71
click at [714, 483] on button "Next image" at bounding box center [713, 477] width 53 height 71
click at [714, 487] on button "Next image" at bounding box center [713, 477] width 53 height 71
click at [713, 484] on button "Next image" at bounding box center [713, 477] width 53 height 71
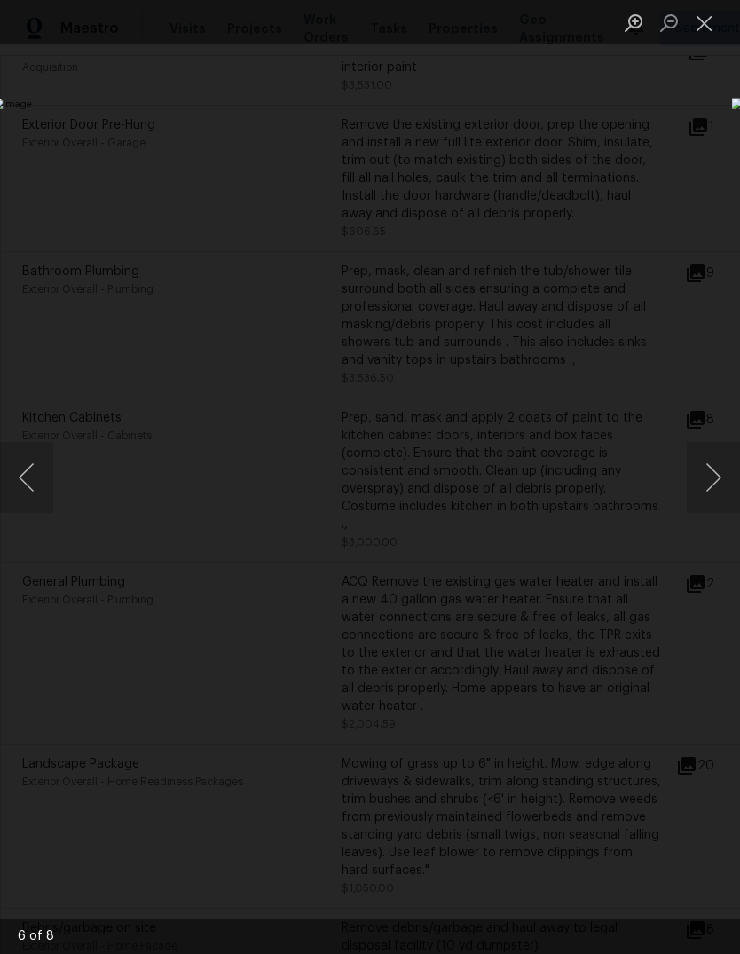
click at [716, 484] on button "Next image" at bounding box center [713, 477] width 53 height 71
click at [706, 28] on button "Close lightbox" at bounding box center [704, 22] width 35 height 31
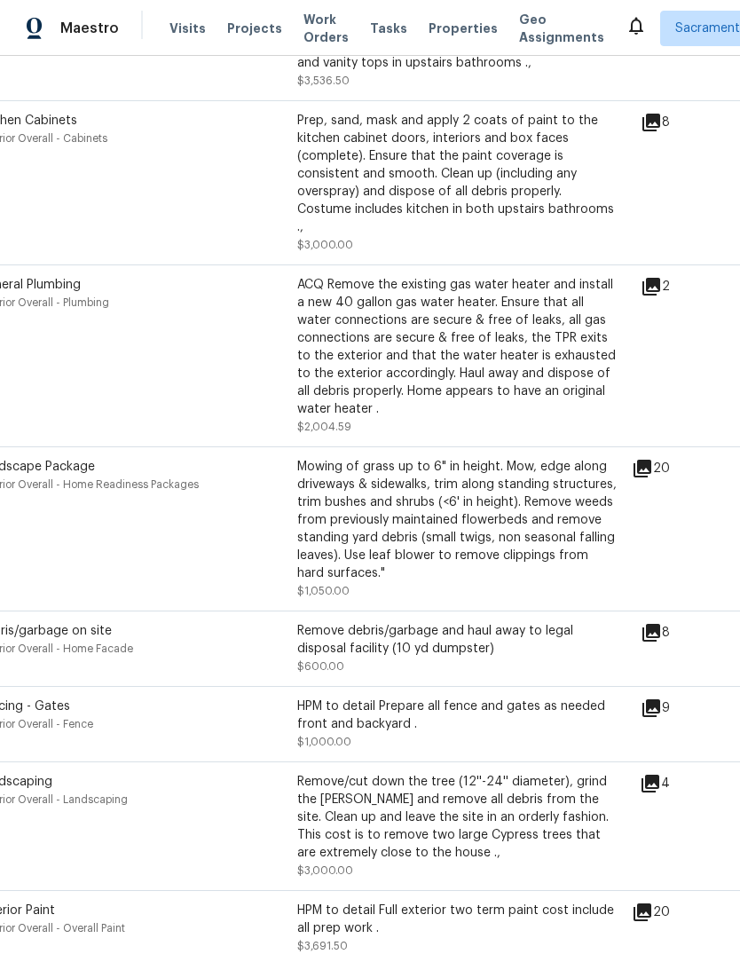
scroll to position [970, 54]
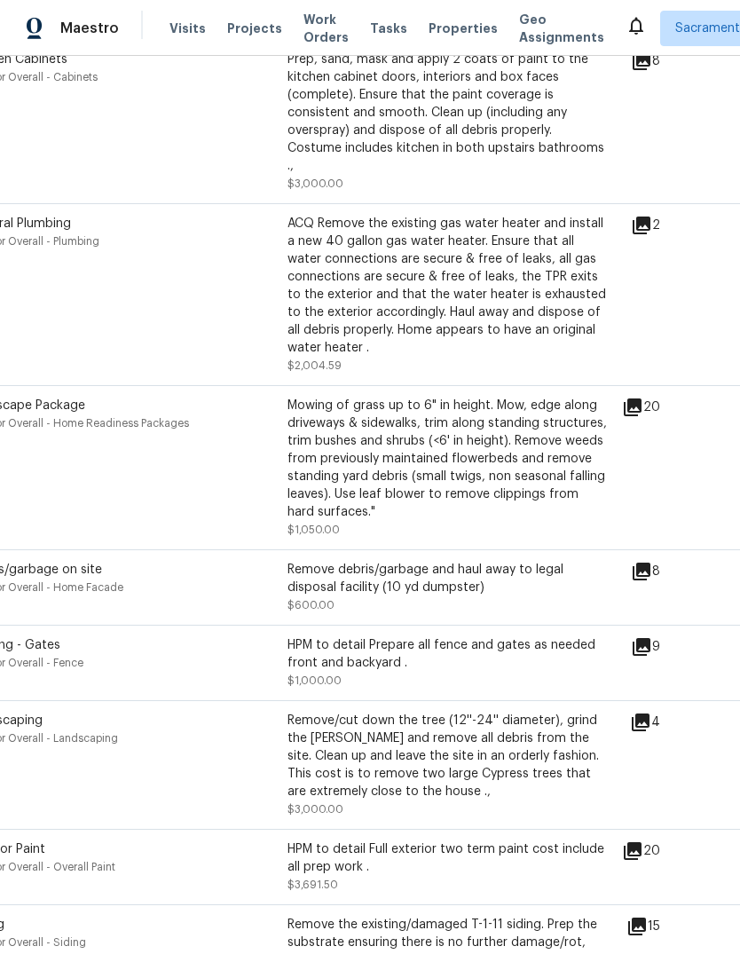
click at [643, 397] on icon at bounding box center [632, 407] width 21 height 21
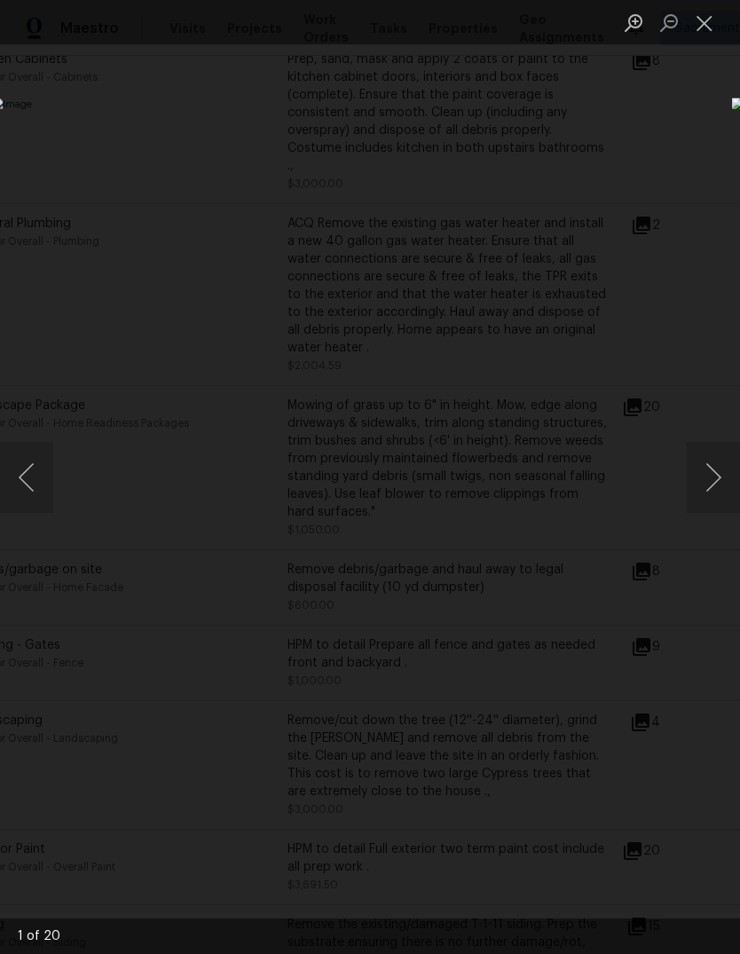
click at [719, 485] on button "Next image" at bounding box center [713, 477] width 53 height 71
click at [707, 479] on button "Next image" at bounding box center [713, 477] width 53 height 71
click at [712, 475] on button "Next image" at bounding box center [713, 477] width 53 height 71
click at [711, 467] on button "Next image" at bounding box center [713, 477] width 53 height 71
click at [715, 479] on button "Next image" at bounding box center [713, 477] width 53 height 71
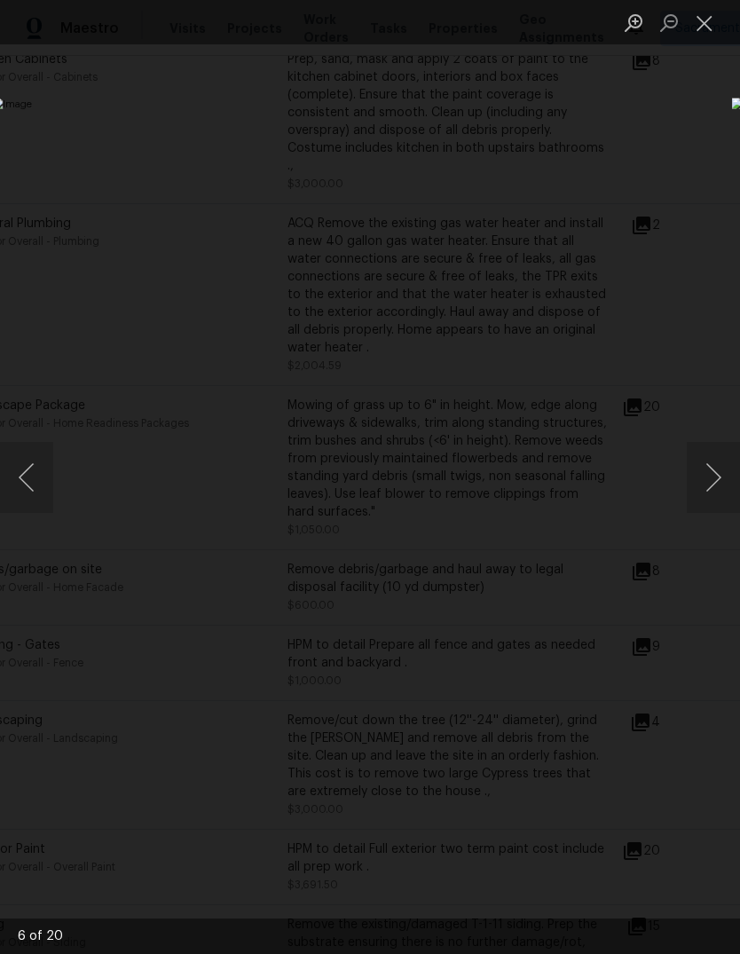
click at [714, 480] on button "Next image" at bounding box center [713, 477] width 53 height 71
click at [715, 477] on button "Next image" at bounding box center [713, 477] width 53 height 71
click at [712, 480] on button "Next image" at bounding box center [713, 477] width 53 height 71
click at [710, 484] on button "Next image" at bounding box center [713, 477] width 53 height 71
click at [716, 489] on button "Next image" at bounding box center [713, 477] width 53 height 71
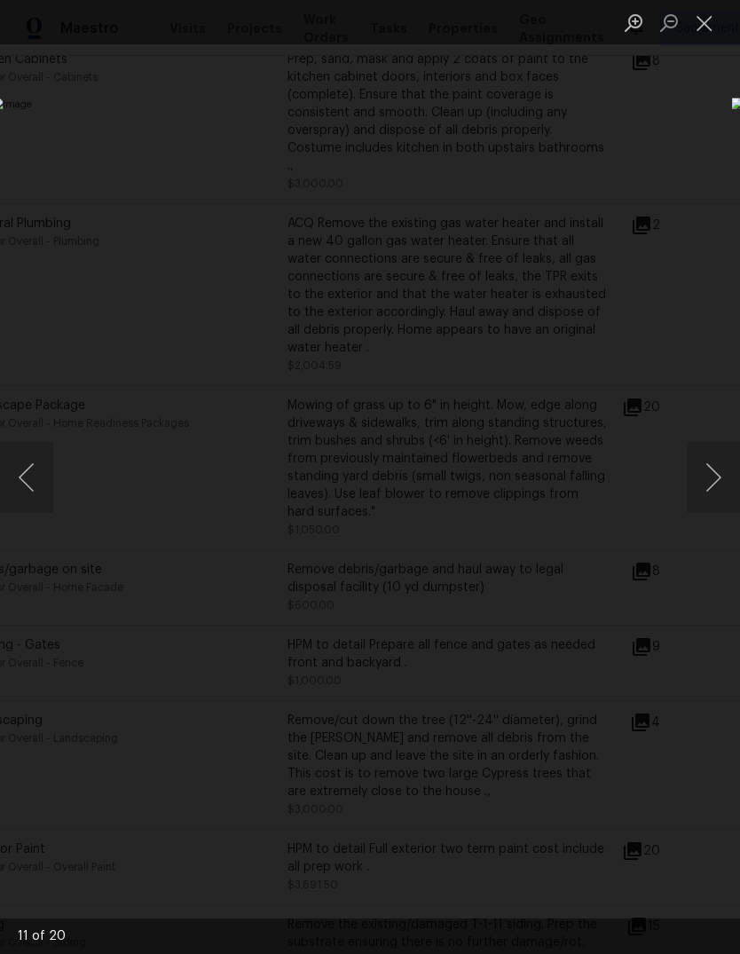
click at [713, 491] on button "Next image" at bounding box center [713, 477] width 53 height 71
click at [714, 491] on button "Next image" at bounding box center [713, 477] width 53 height 71
click at [716, 477] on button "Next image" at bounding box center [713, 477] width 53 height 71
click at [713, 479] on button "Next image" at bounding box center [713, 477] width 53 height 71
click at [712, 479] on button "Next image" at bounding box center [713, 477] width 53 height 71
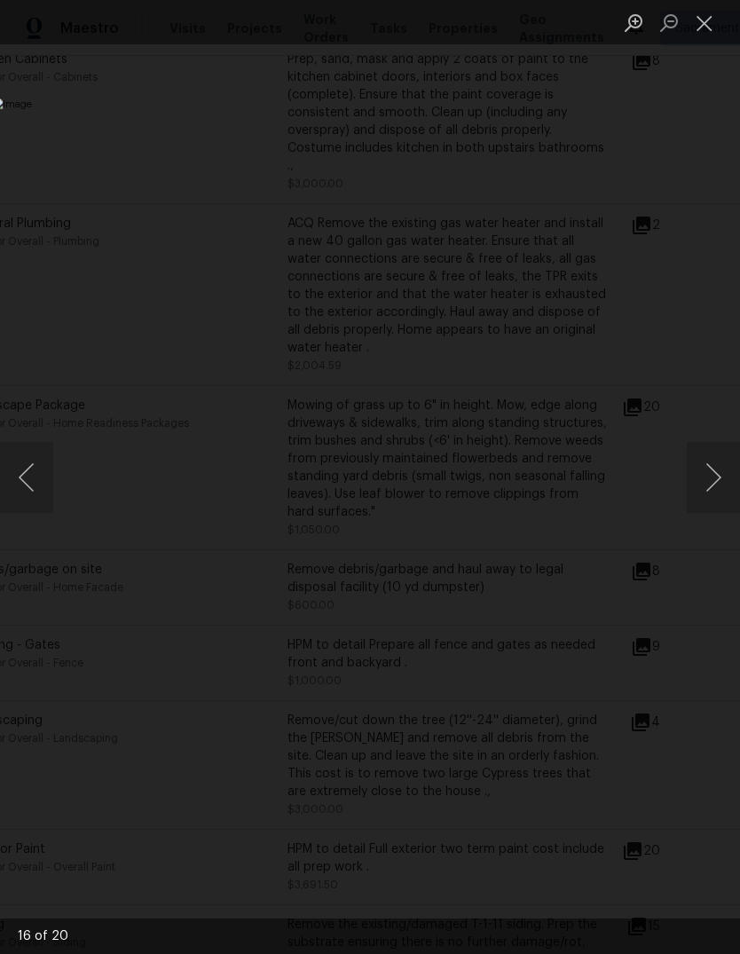
click at [710, 485] on button "Next image" at bounding box center [713, 477] width 53 height 71
click at [710, 484] on button "Next image" at bounding box center [713, 477] width 53 height 71
click at [693, 20] on button "Close lightbox" at bounding box center [704, 22] width 35 height 31
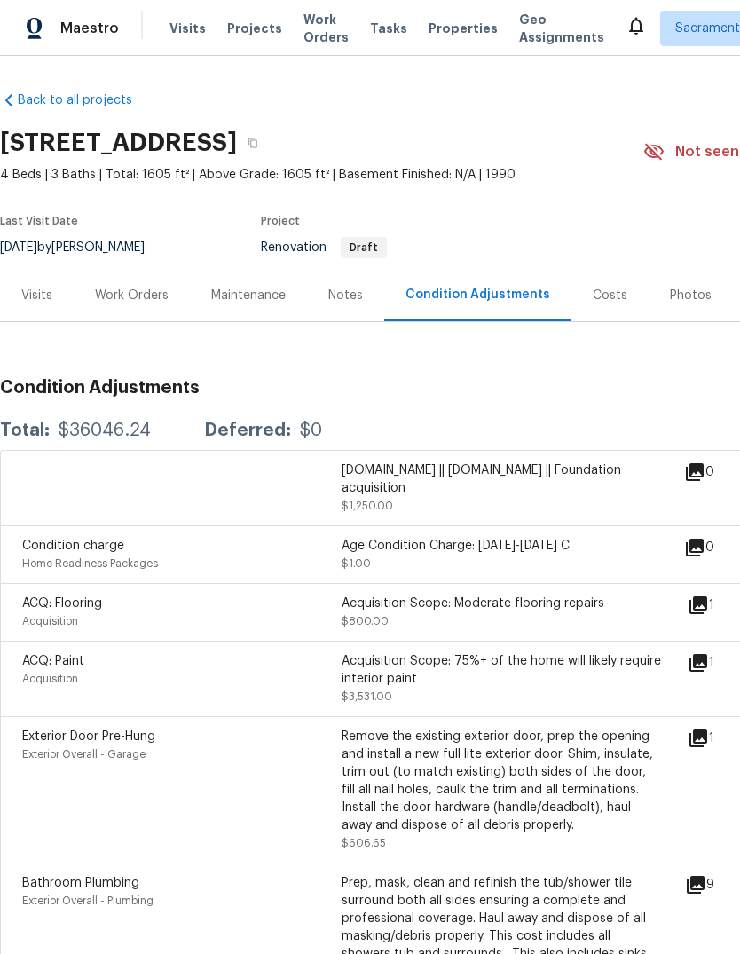
scroll to position [0, 0]
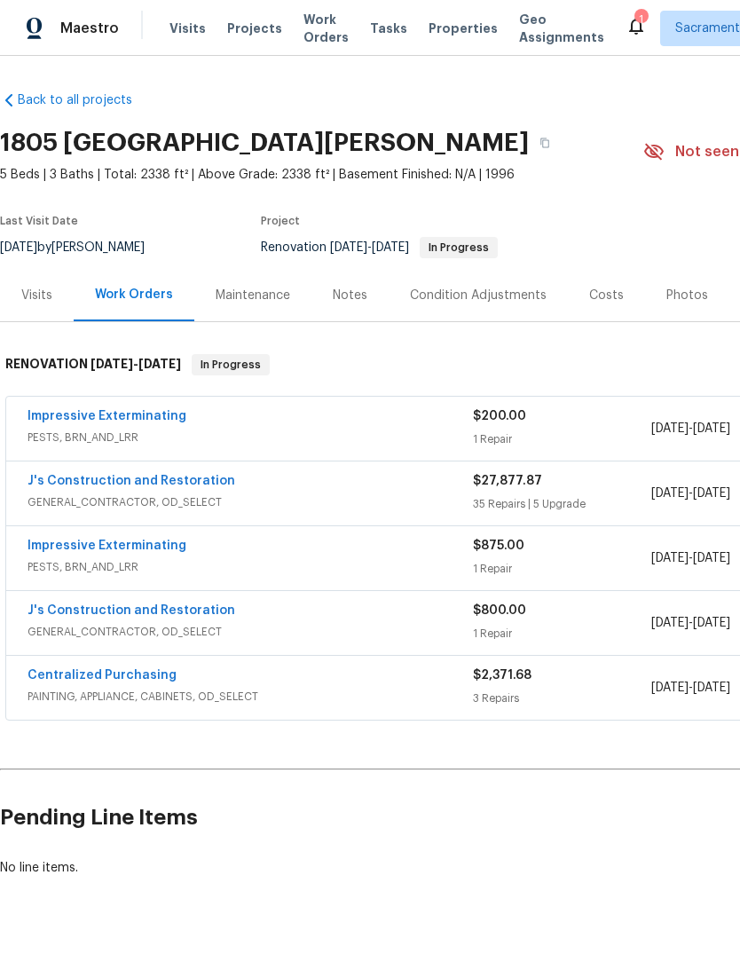
click at [495, 282] on div "Condition Adjustments" at bounding box center [478, 295] width 179 height 52
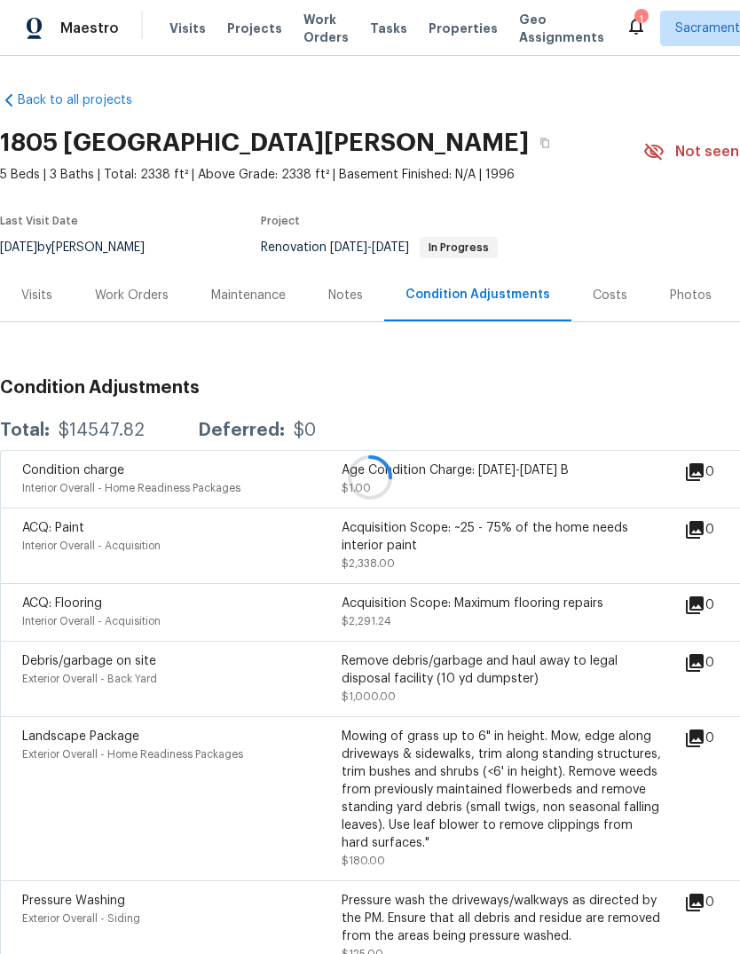
scroll to position [67, 0]
